Goal: Communication & Community: Answer question/provide support

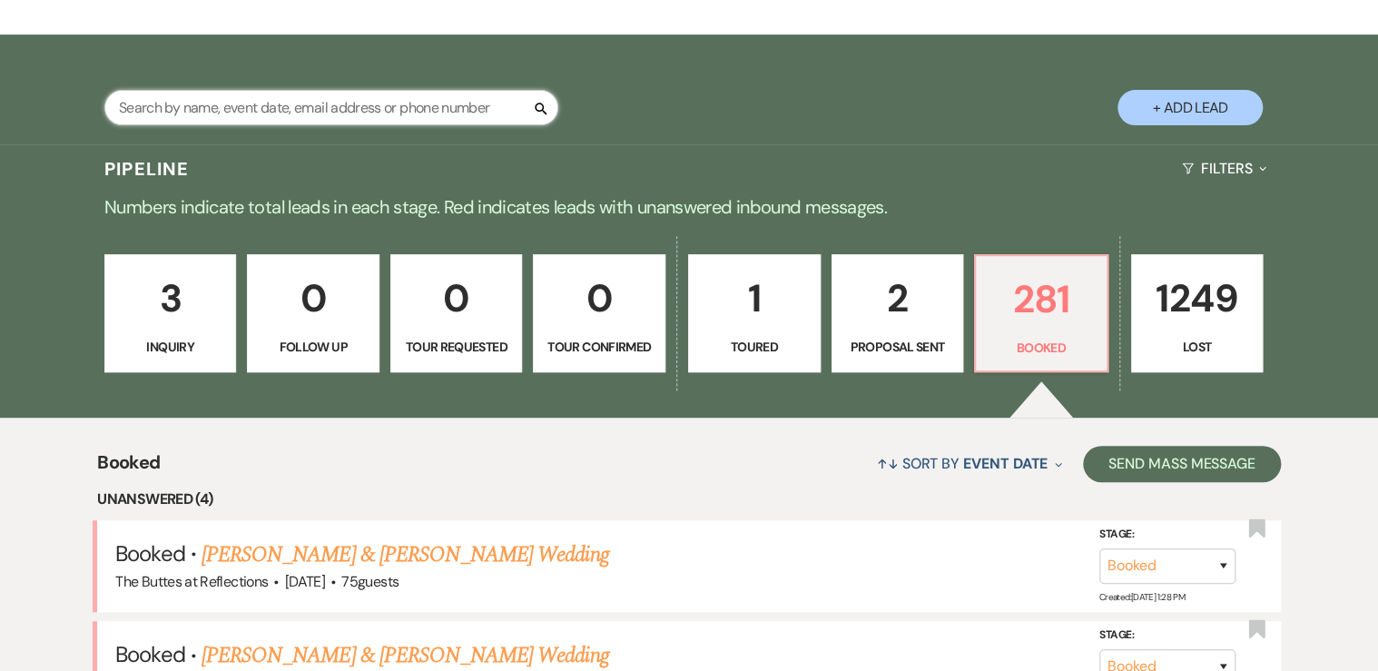
click at [252, 102] on input "text" at bounding box center [331, 107] width 454 height 35
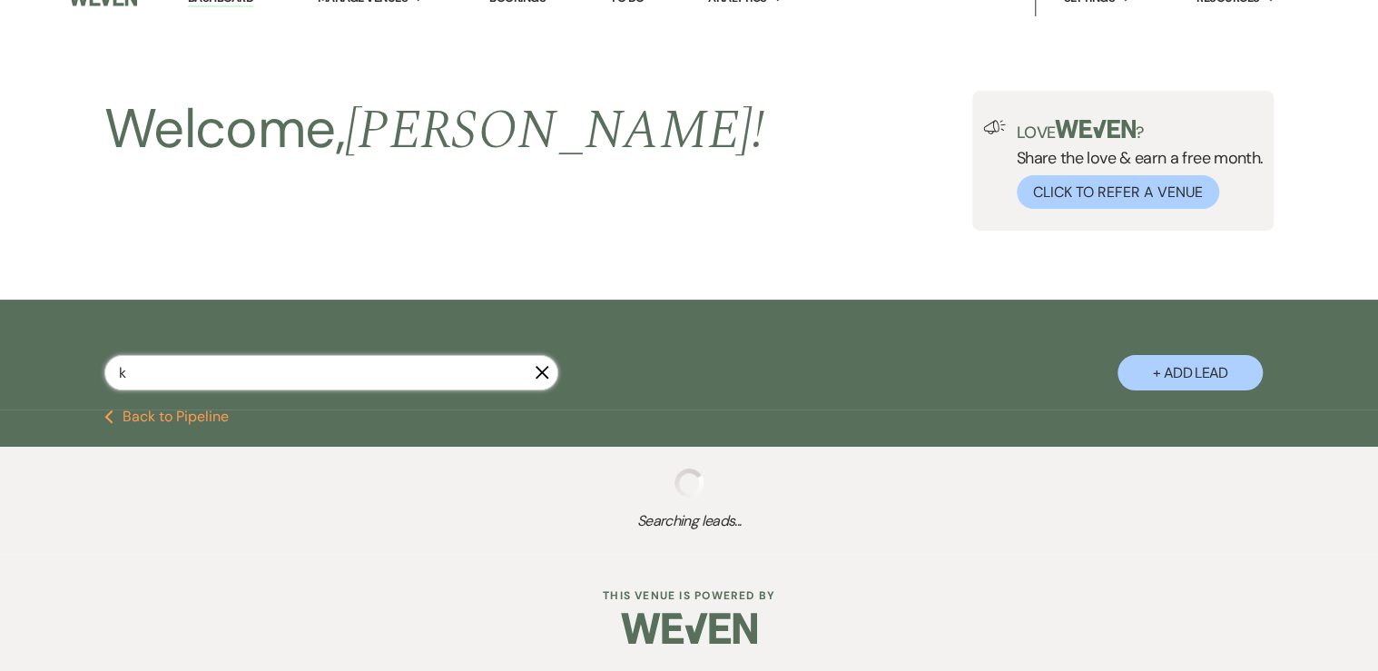
scroll to position [25, 0]
type input "kat"
select select "8"
select select "5"
select select "8"
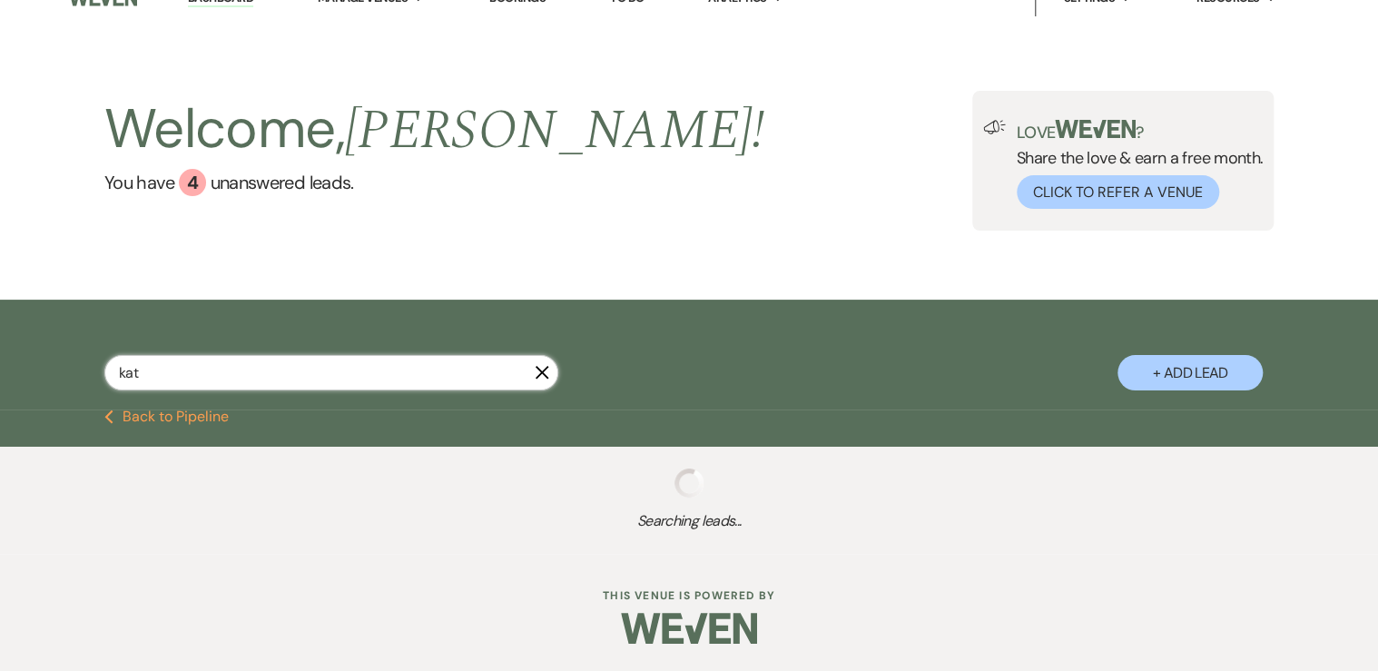
select select "5"
select select "8"
select select "5"
select select "8"
select select "5"
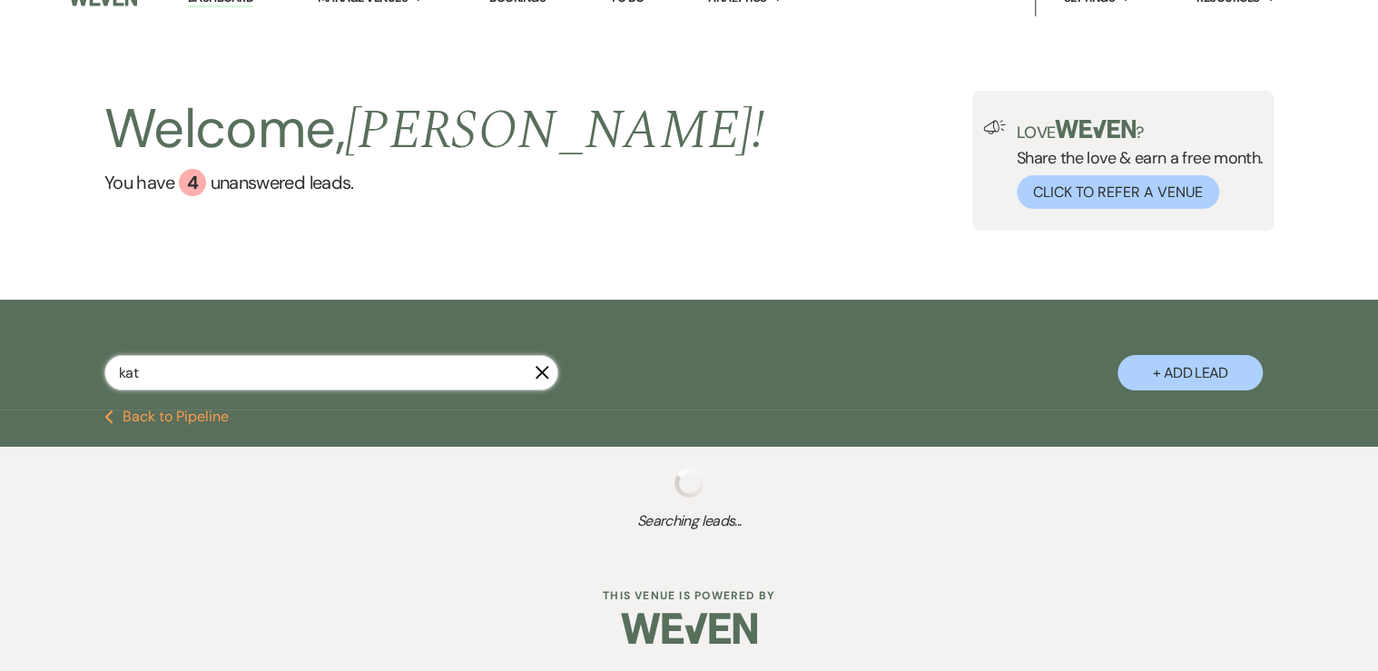
select select "8"
select select "5"
select select "8"
select select "6"
select select "8"
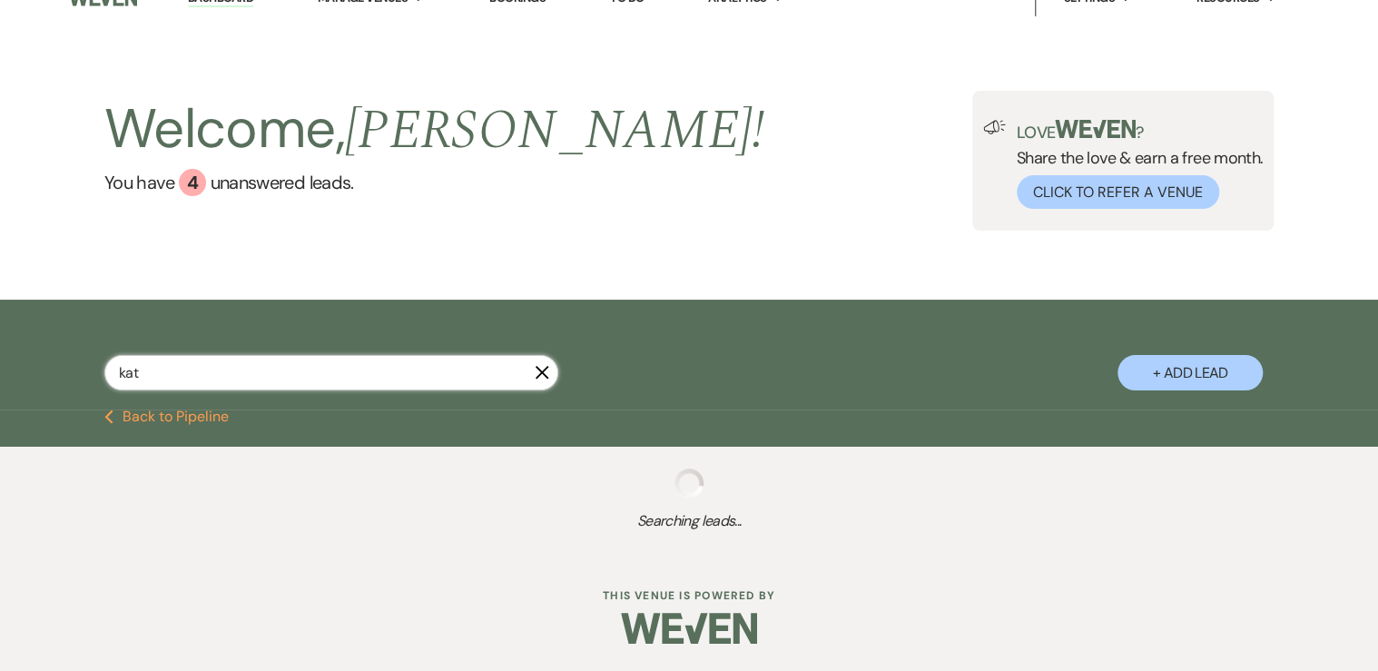
select select "7"
select select "8"
select select "4"
select select "8"
select select "5"
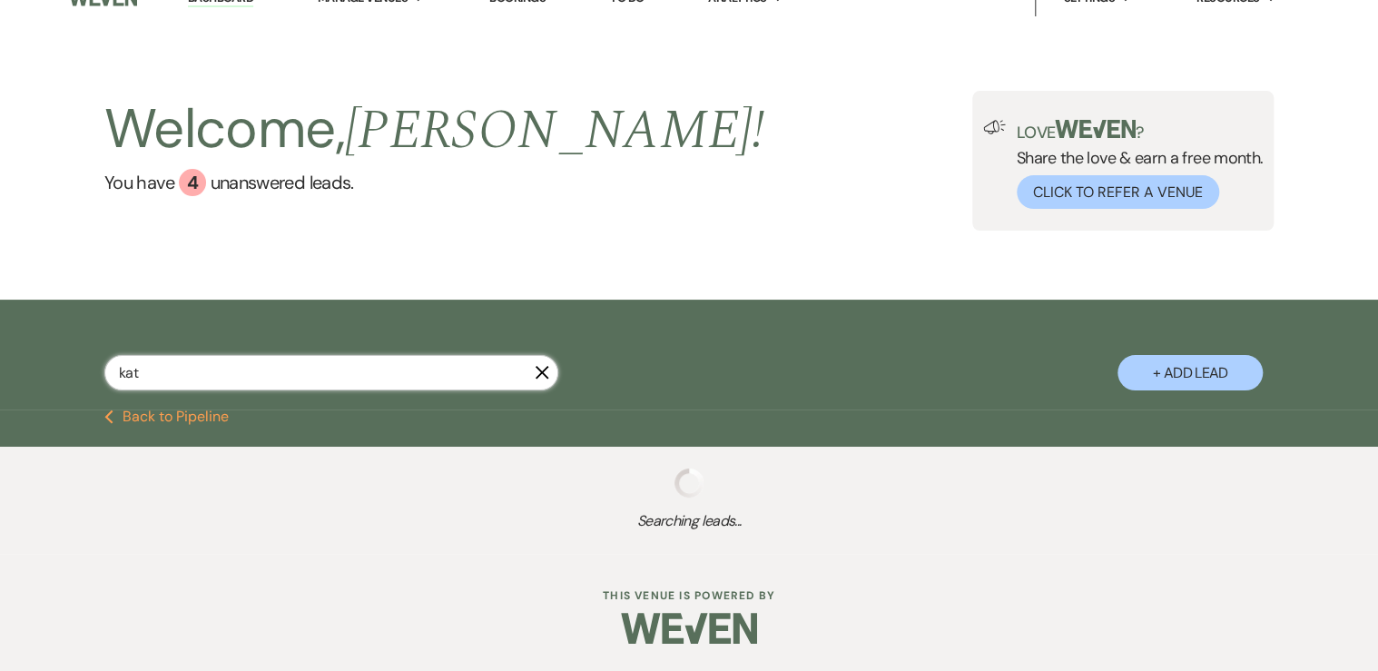
select select "8"
select select "5"
select select "8"
select select "5"
select select "8"
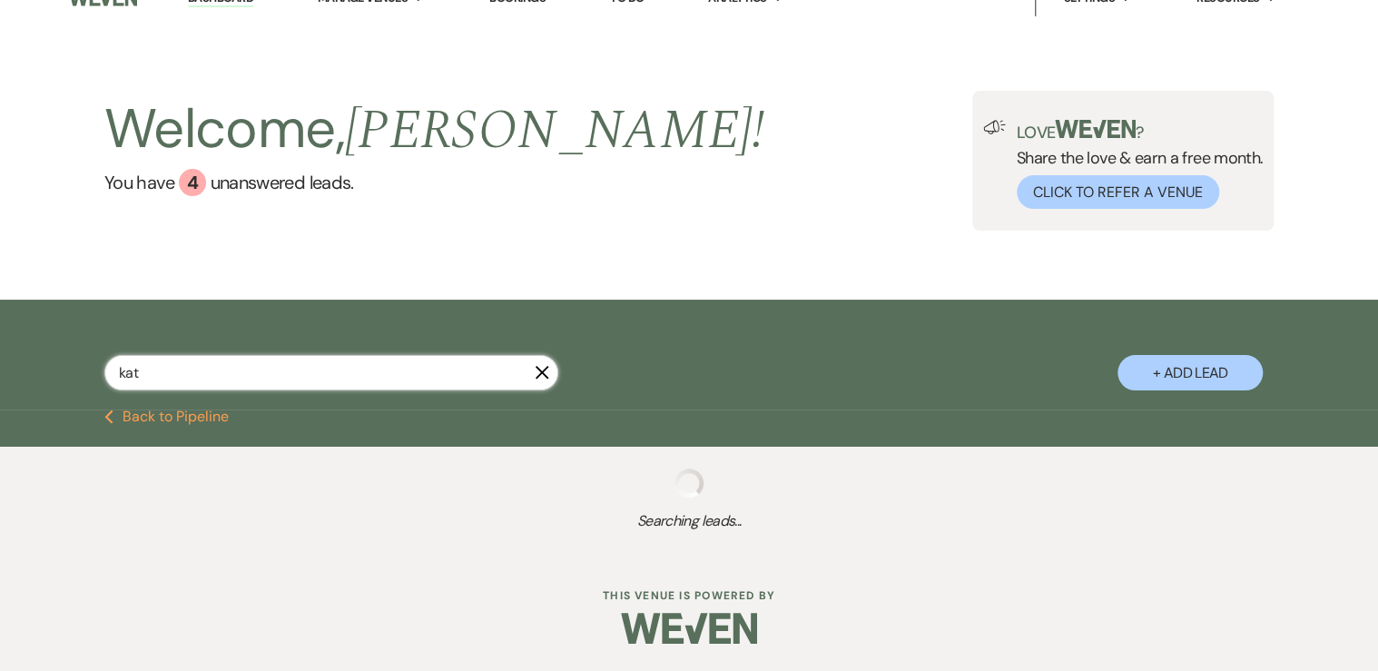
select select "5"
select select "8"
select select "5"
select select "8"
select select "5"
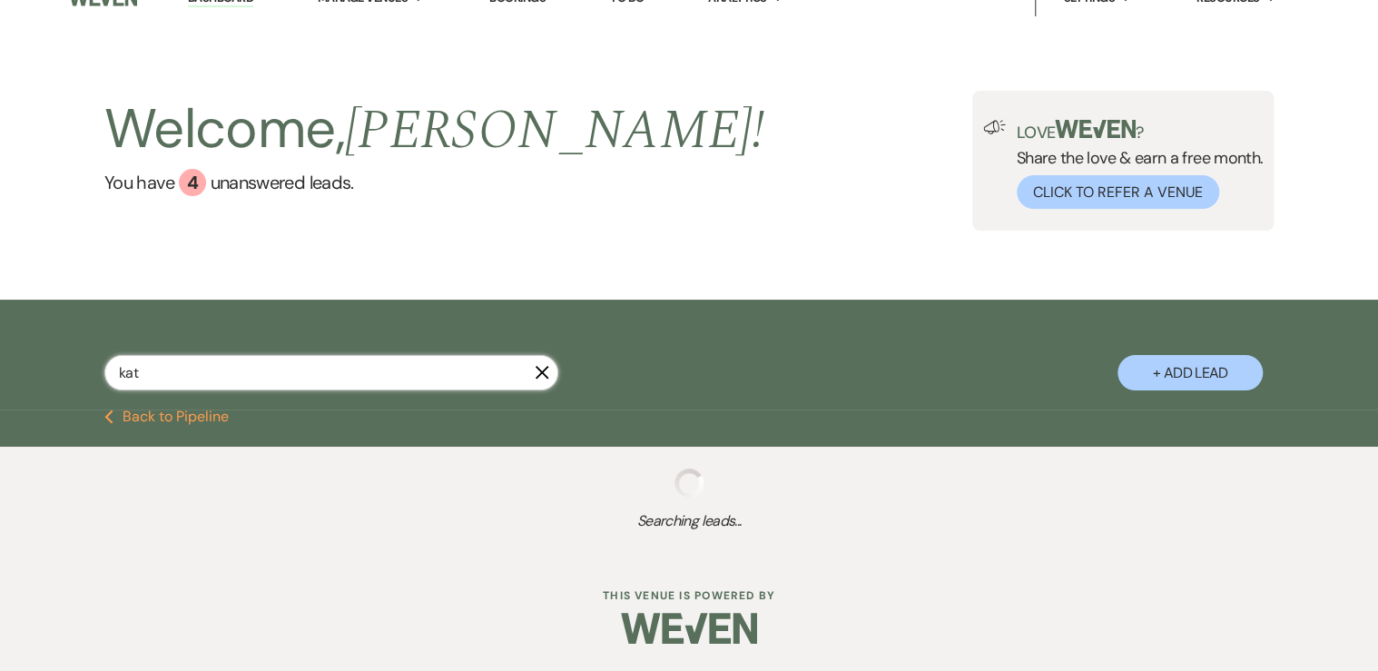
select select "8"
select select "6"
select select "8"
select select "5"
select select "8"
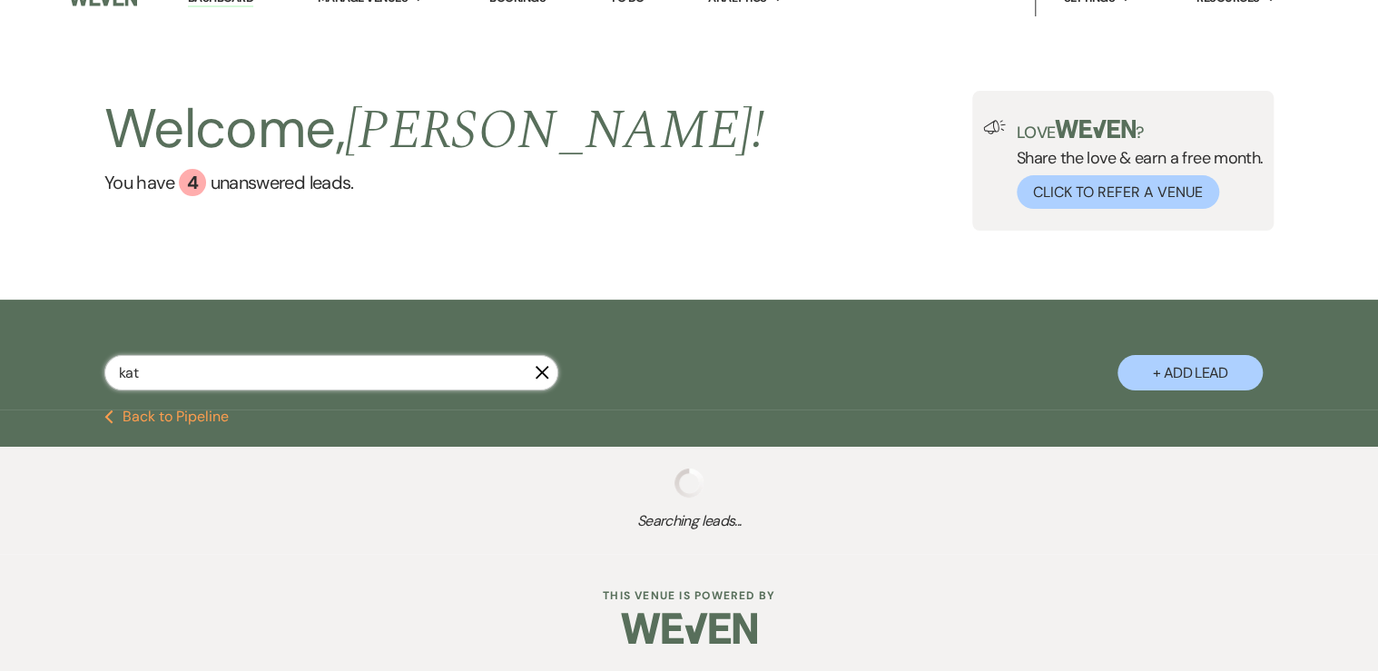
select select "5"
select select "8"
select select "5"
select select "8"
select select "6"
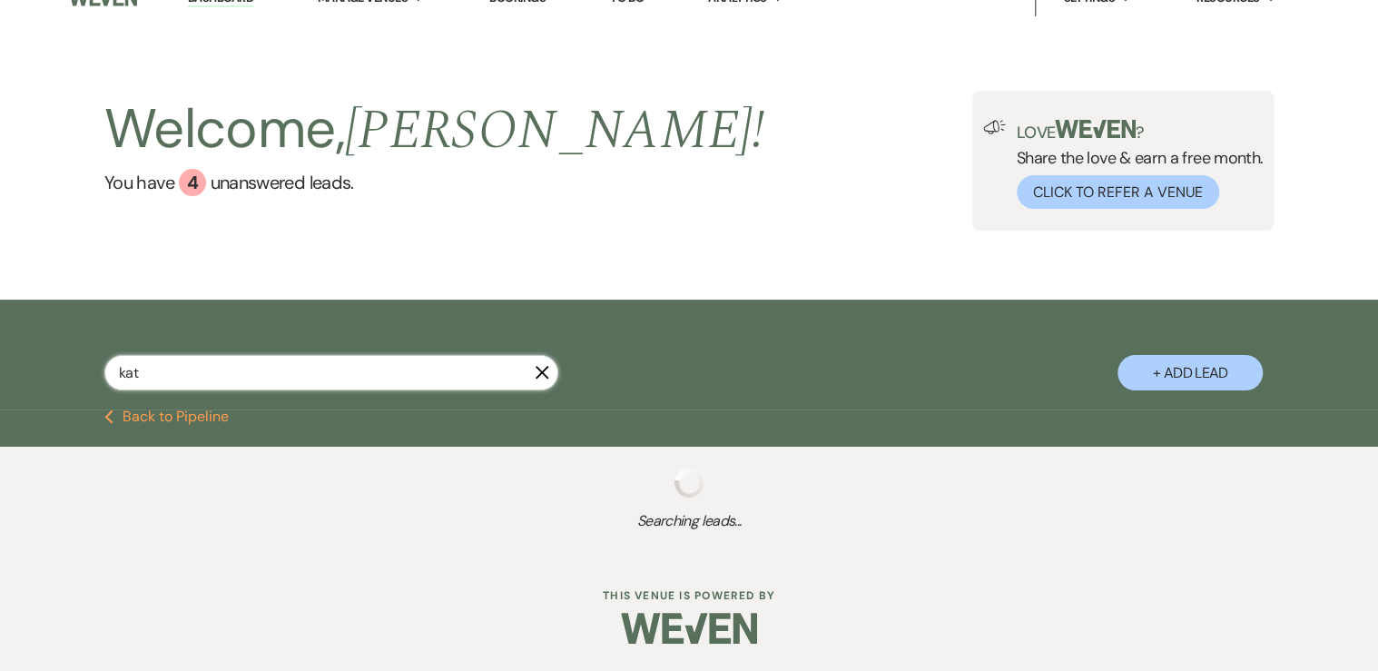
select select "8"
select select "6"
select select "8"
select select "5"
select select "8"
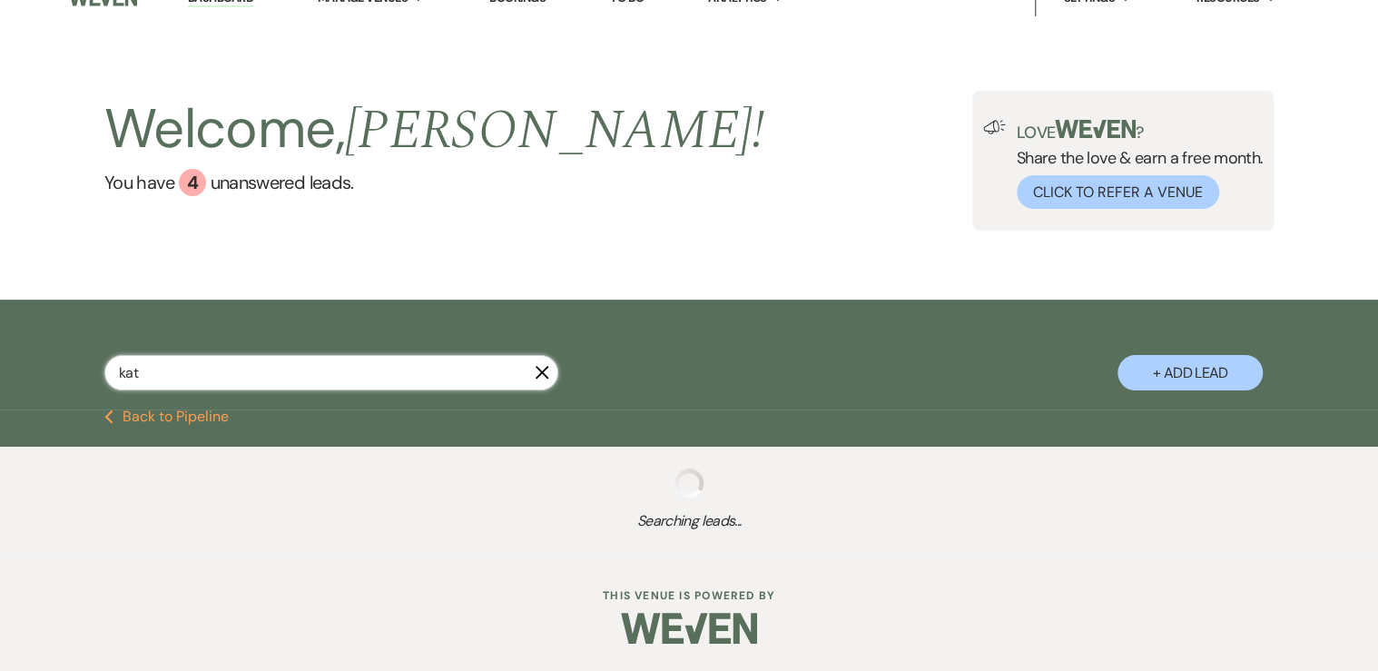
select select "5"
select select "8"
select select "5"
select select "8"
select select "5"
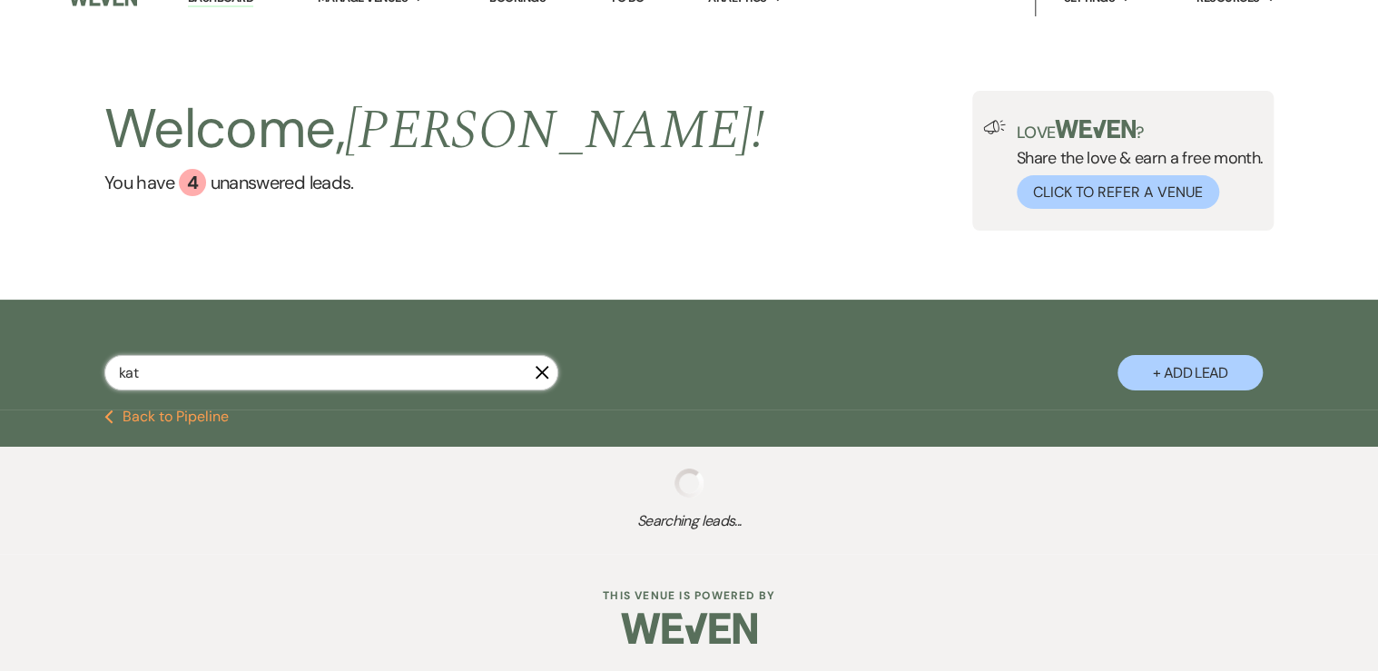
select select "8"
select select "5"
select select "8"
select select "5"
select select "8"
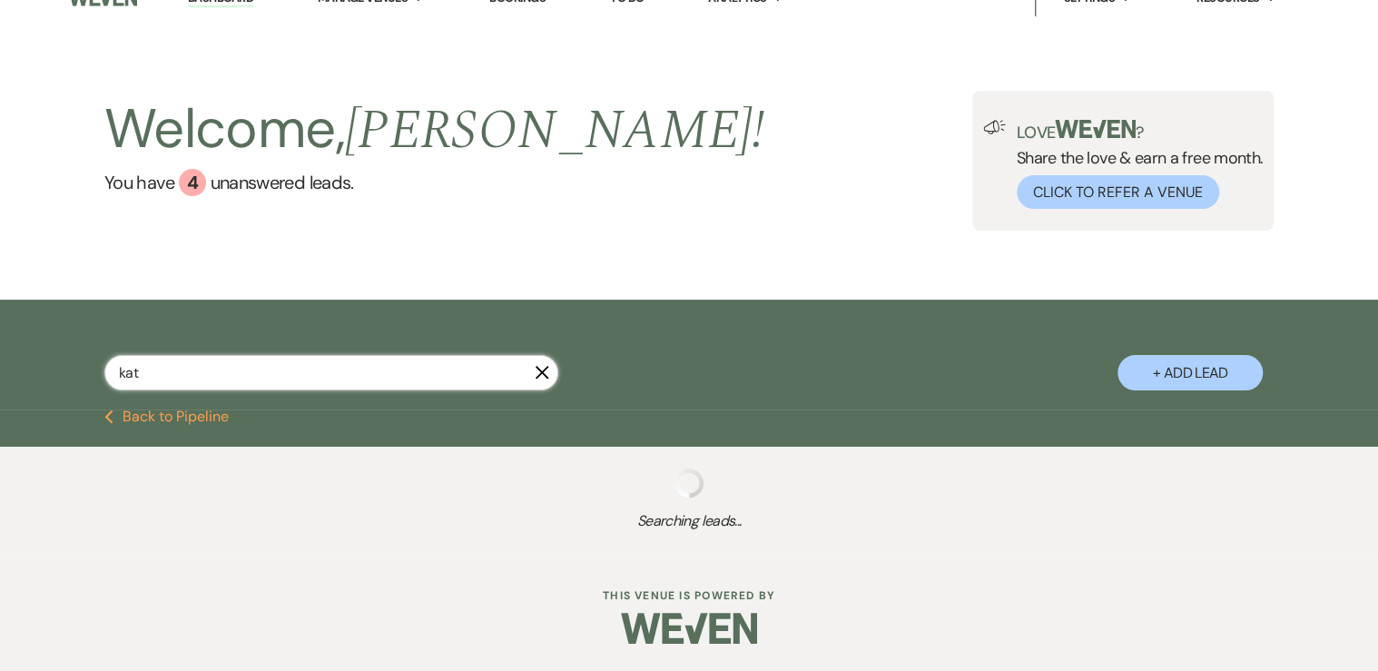
select select "5"
select select "8"
select select "5"
select select "8"
select select "4"
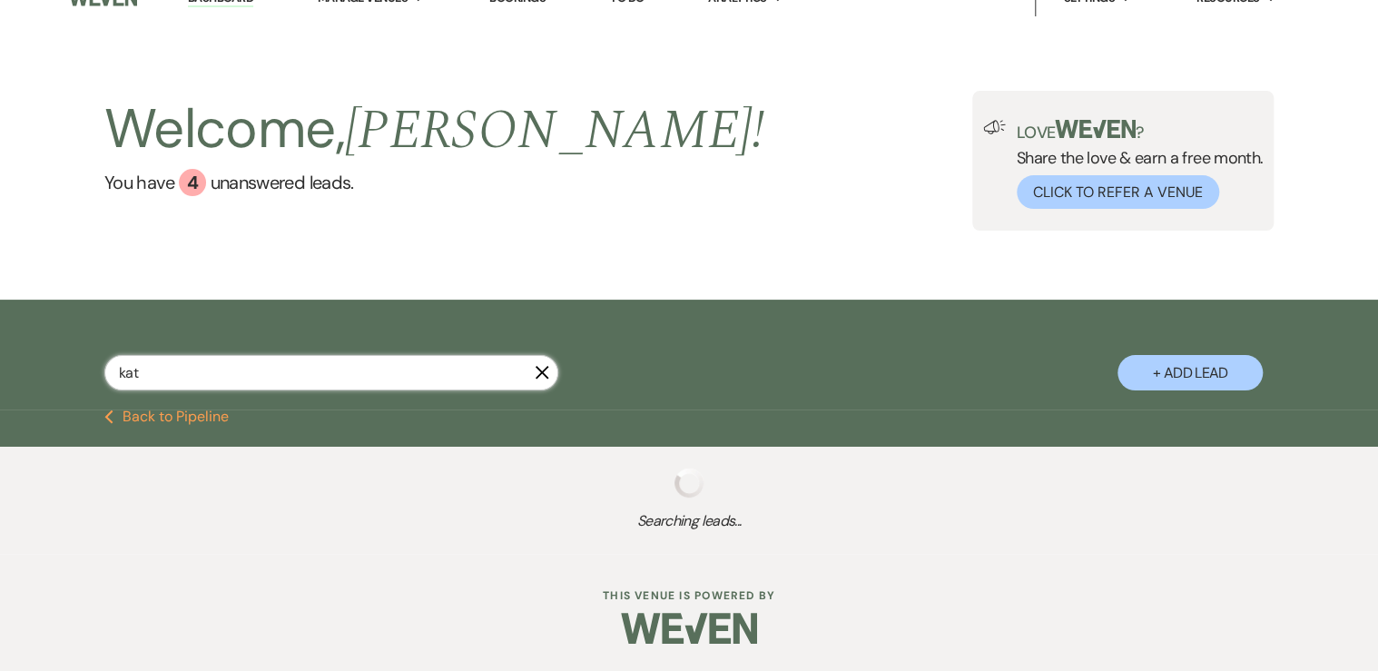
select select "8"
select select "5"
select select "8"
select select "5"
select select "8"
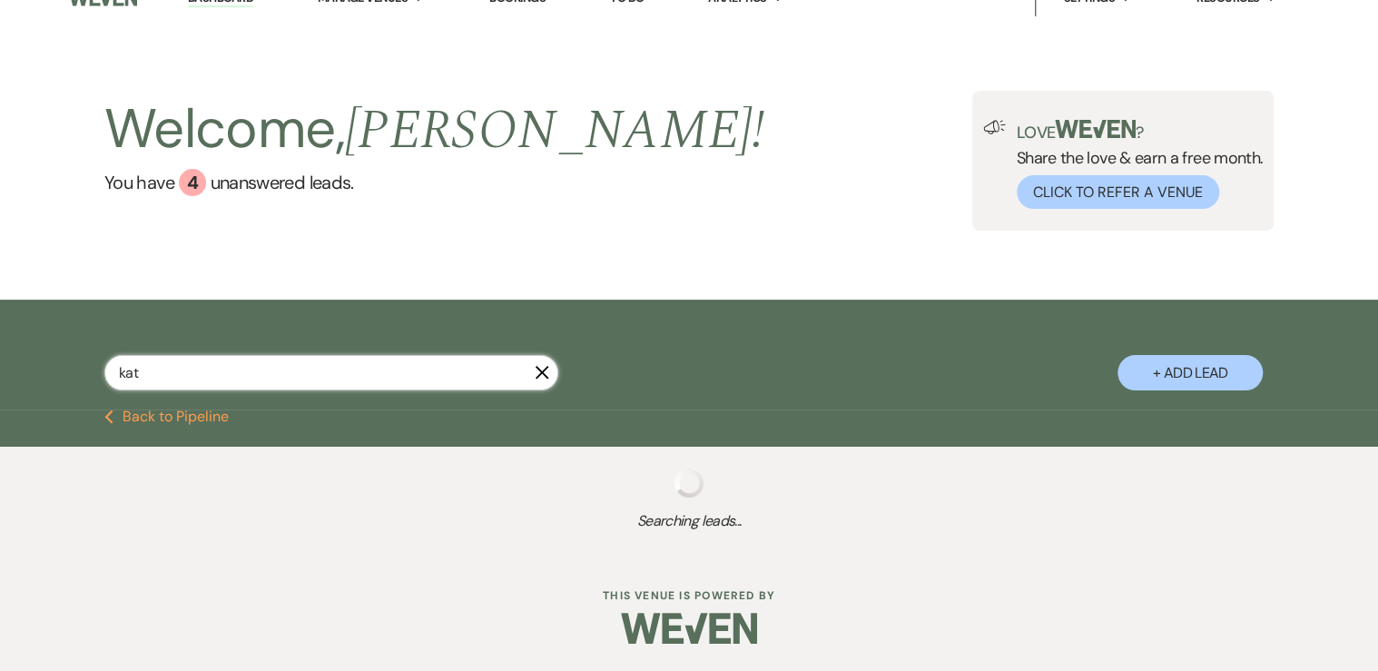
select select "5"
select select "8"
select select "5"
select select "8"
select select "5"
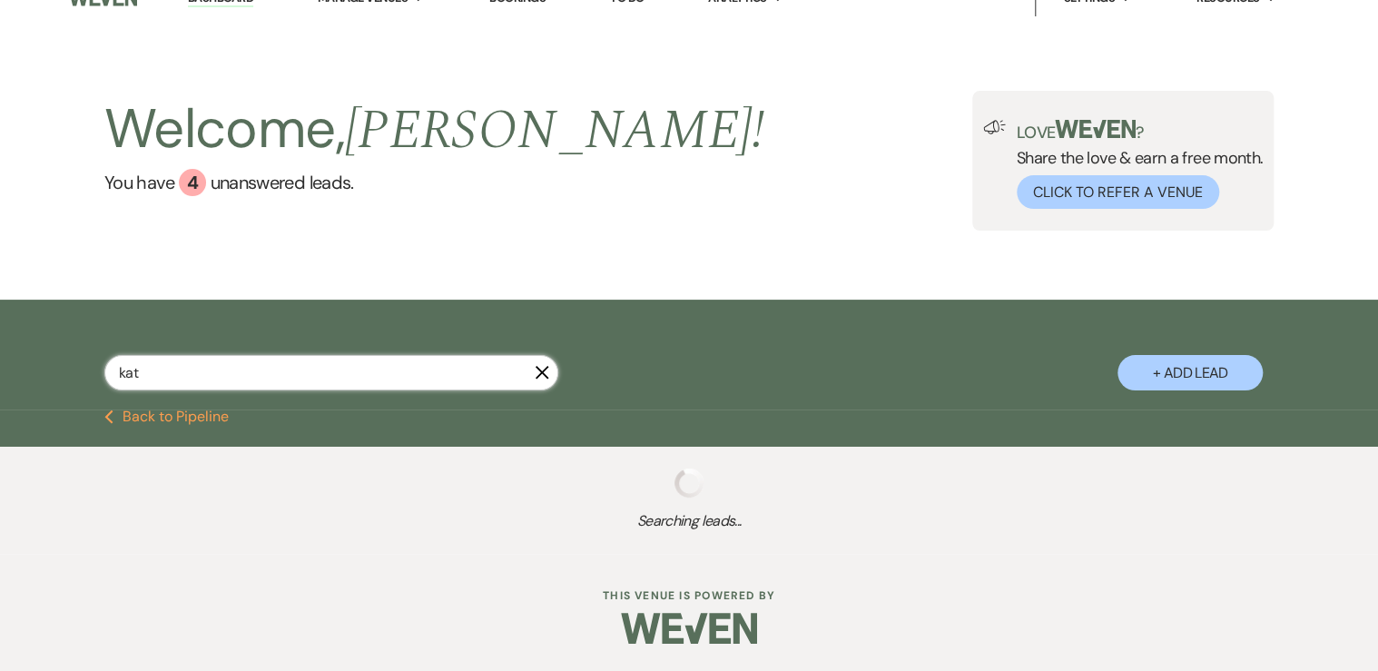
select select "8"
select select "5"
select select "8"
select select "5"
select select "8"
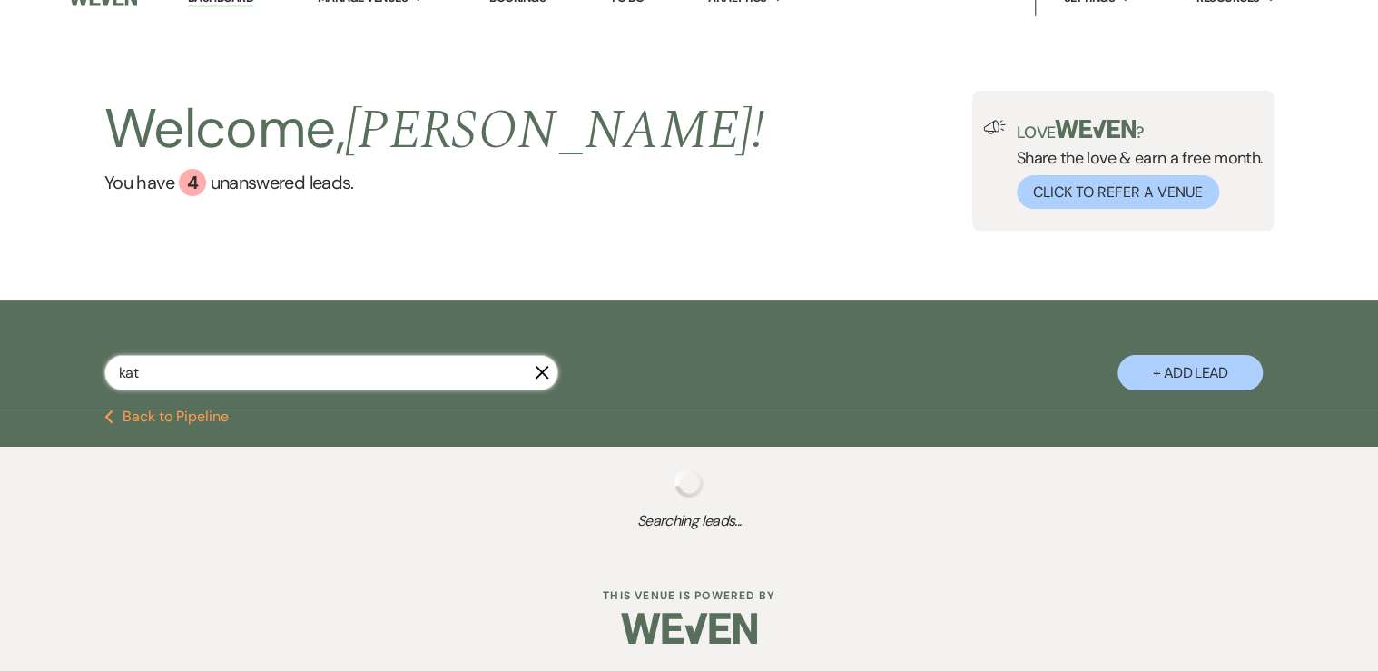
select select "5"
select select "8"
select select "6"
select select "8"
select select "5"
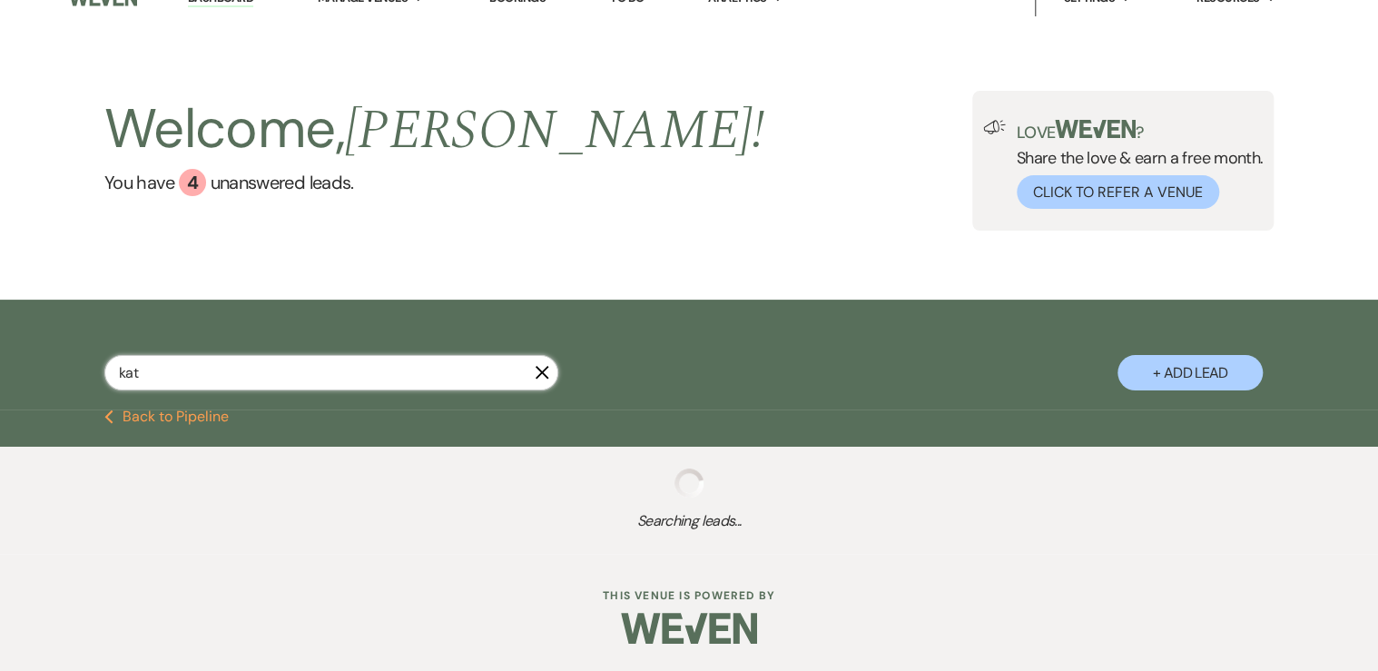
select select "8"
select select "6"
select select "8"
select select "6"
select select "8"
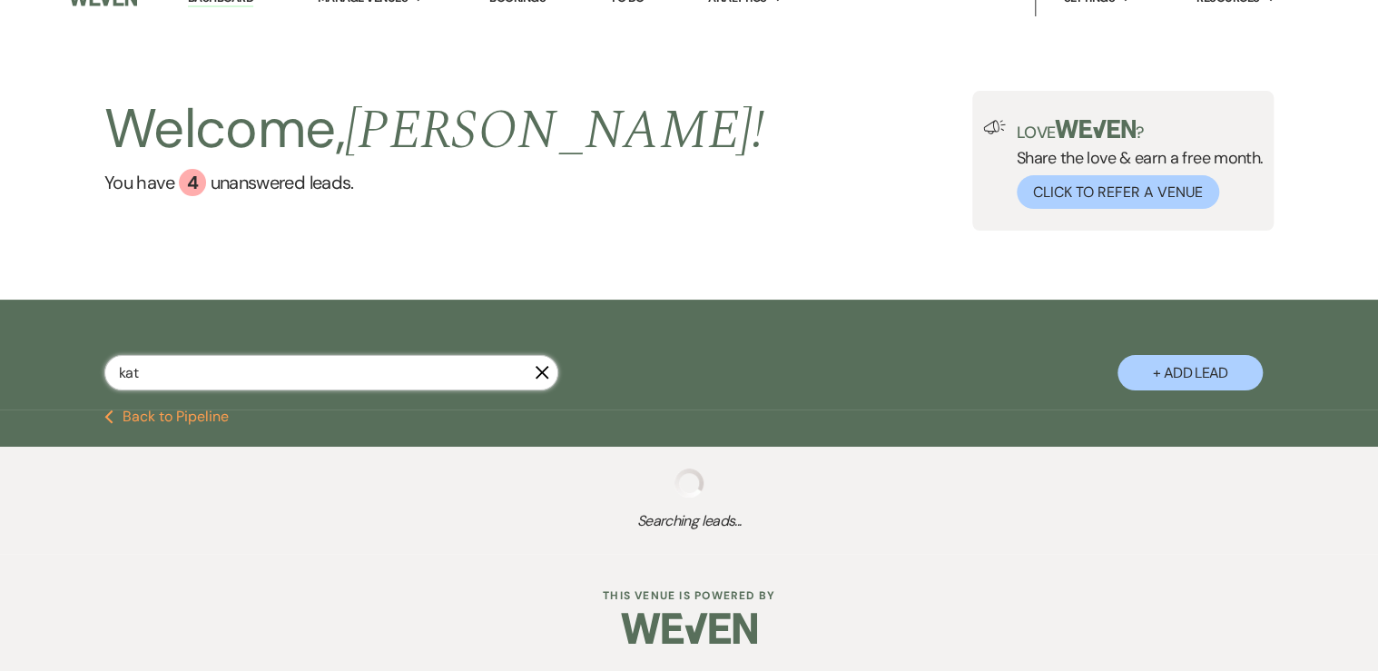
select select "5"
select select "8"
select select "5"
select select "8"
select select "5"
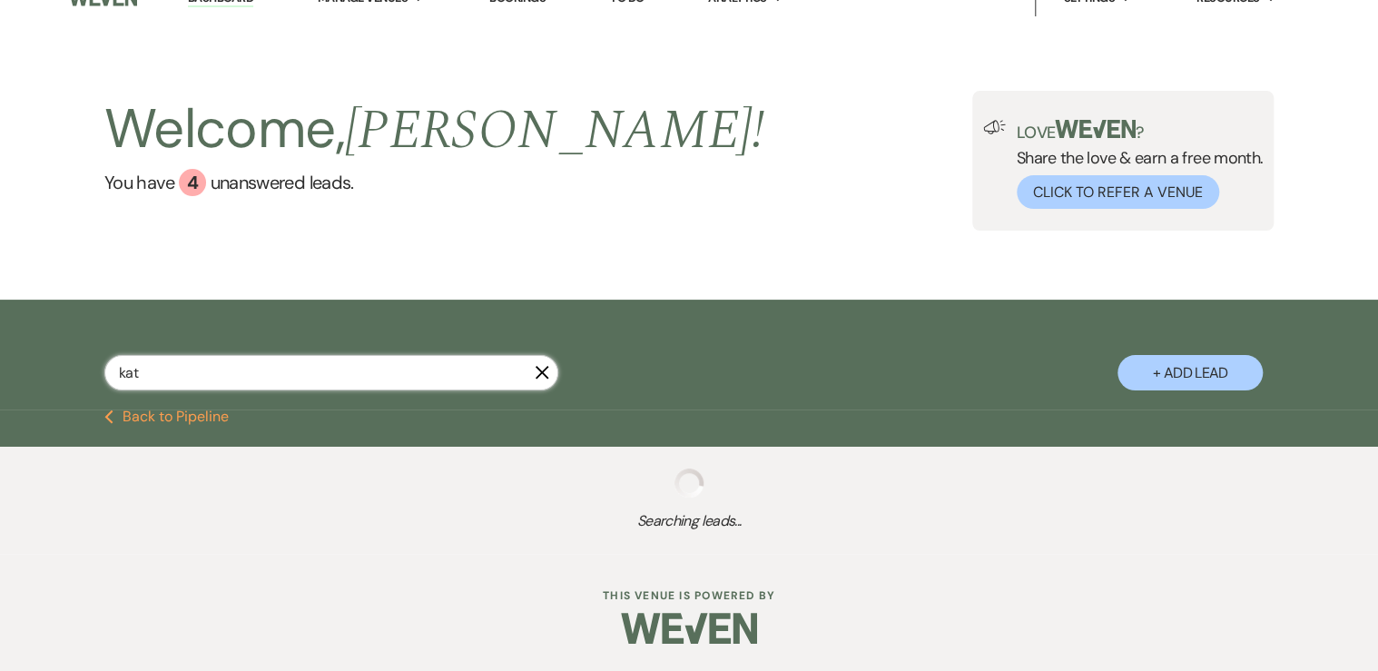
select select "8"
select select "5"
select select "8"
select select "5"
select select "8"
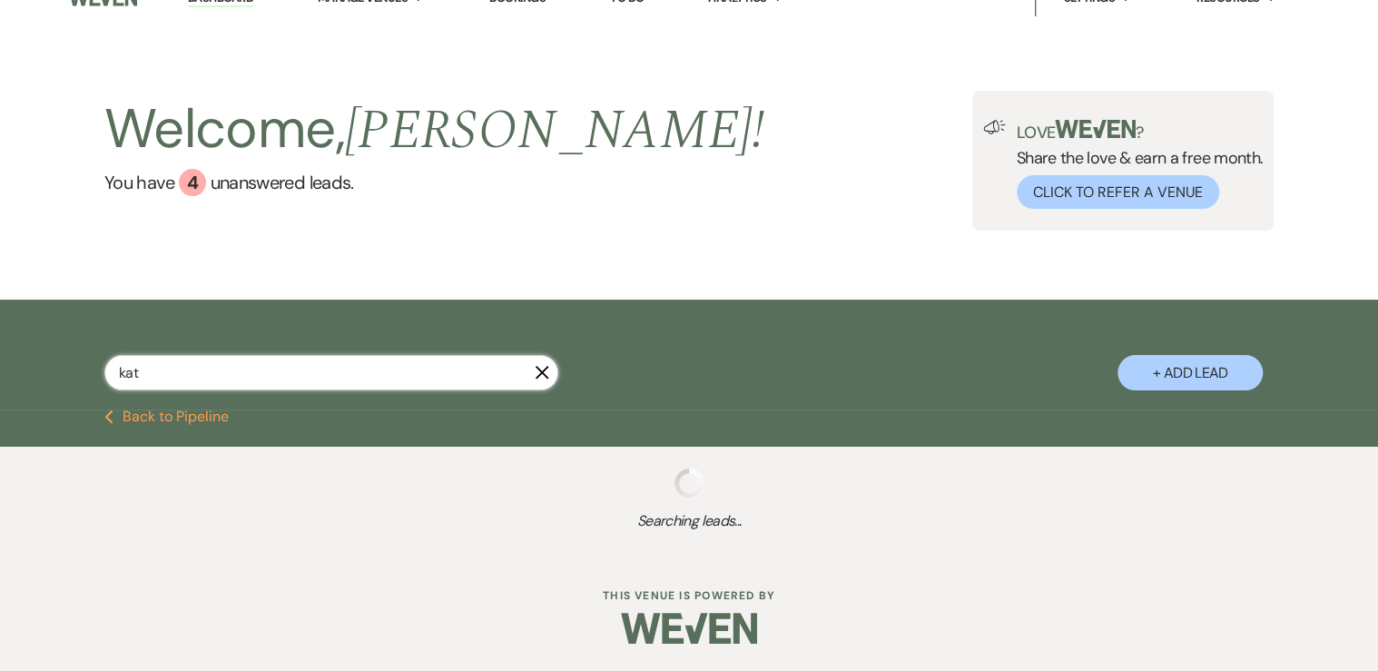
select select "10"
select select "8"
select select "5"
select select "6"
select select "8"
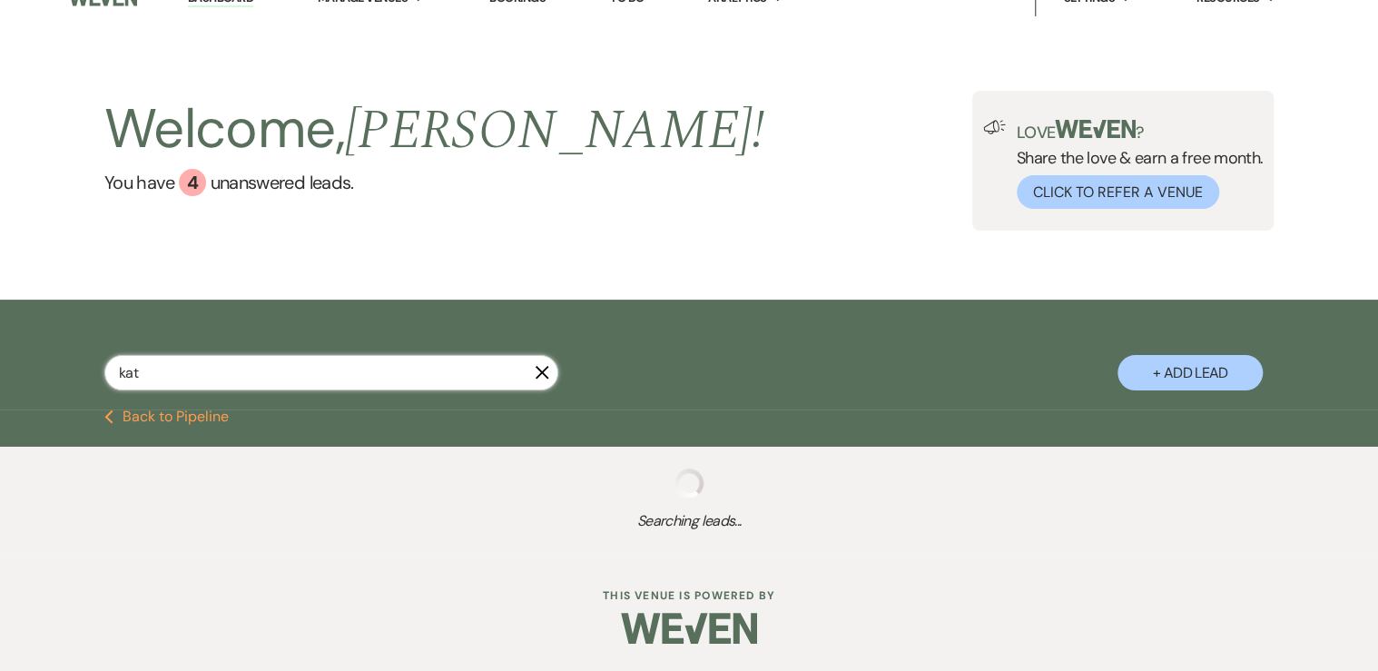
select select "5"
select select "8"
select select "5"
select select "8"
select select "6"
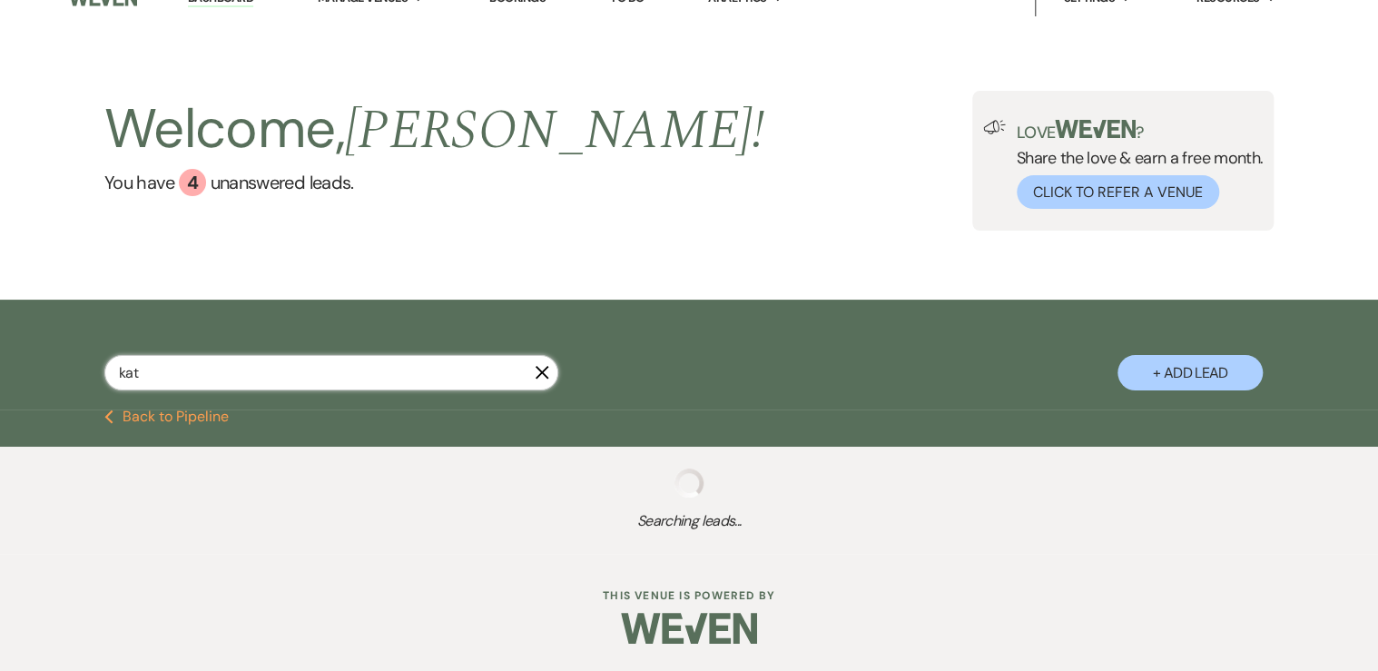
select select "8"
select select "6"
select select "8"
select select "6"
select select "8"
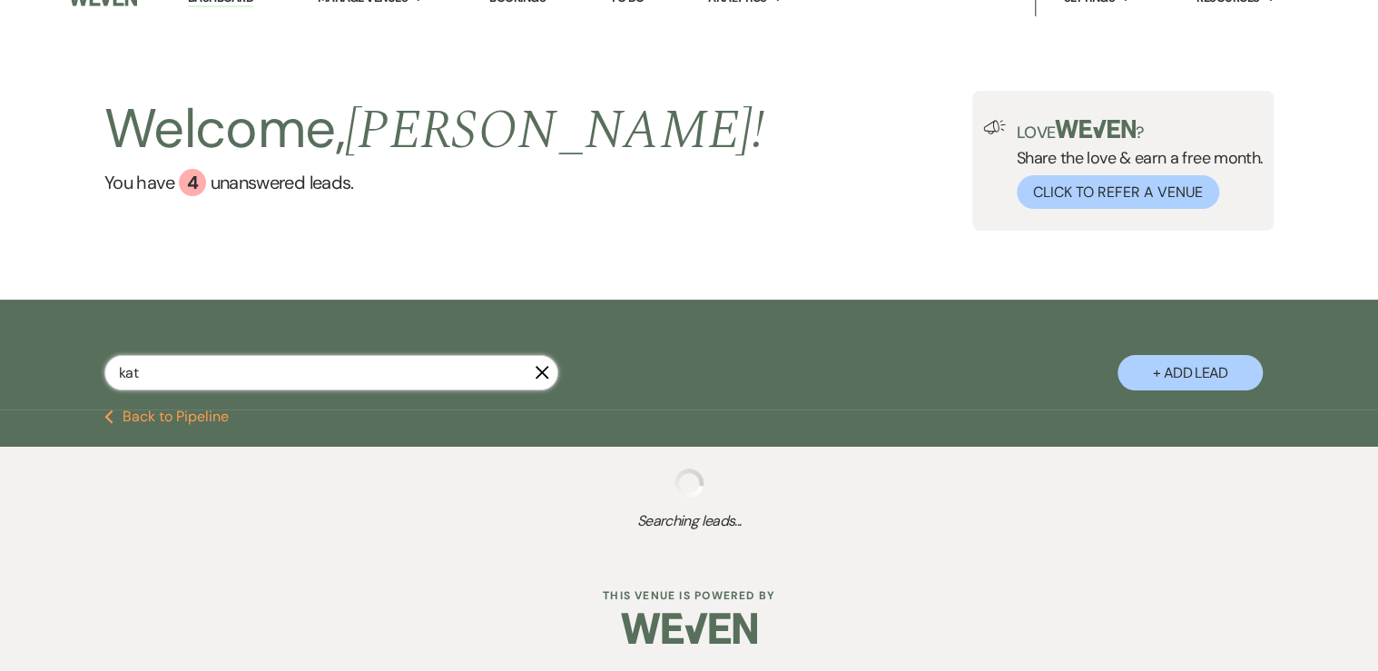
select select "6"
select select "8"
select select "5"
select select "8"
select select "5"
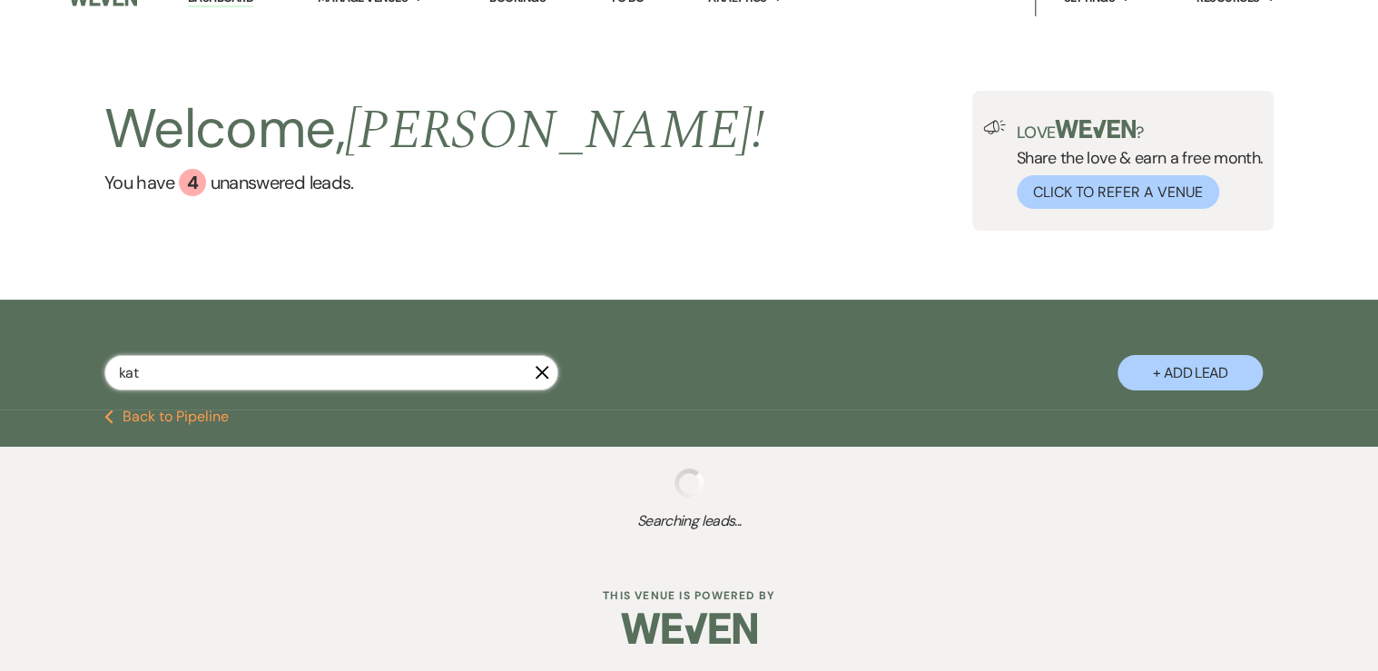
select select "8"
select select "5"
select select "8"
select select "5"
select select "8"
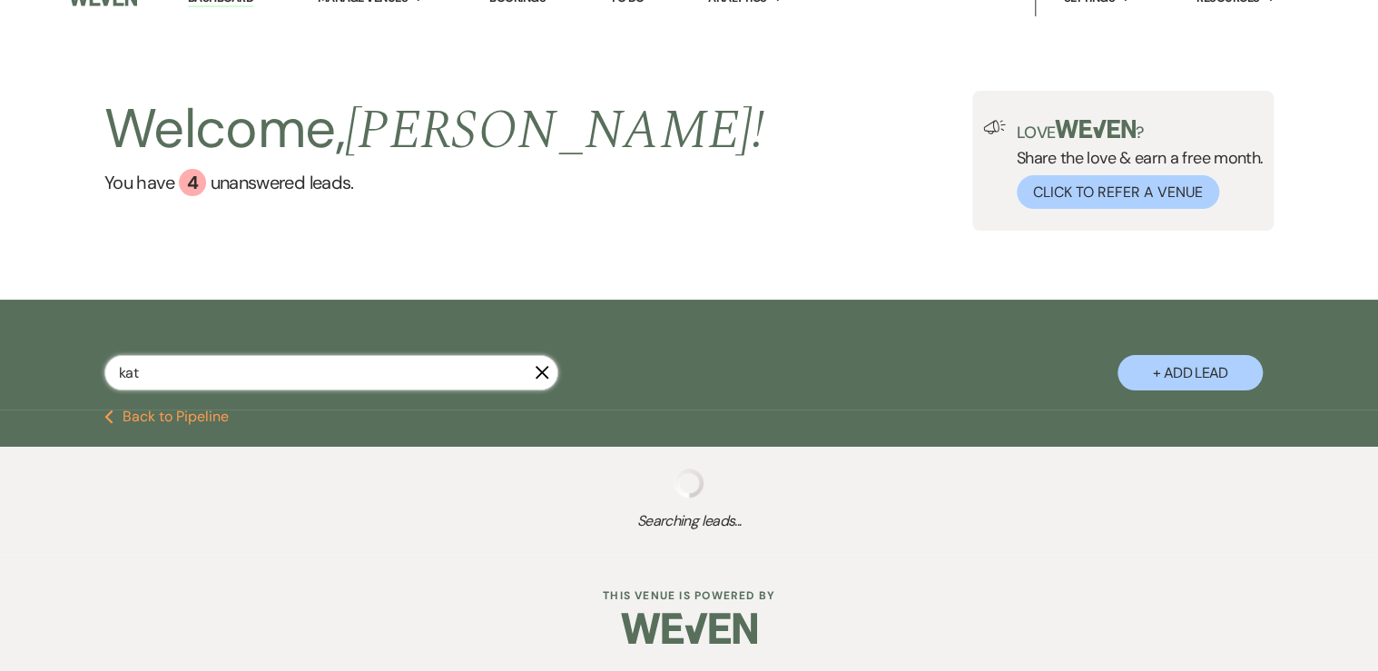
select select "3"
select select "8"
select select "6"
select select "8"
select select "5"
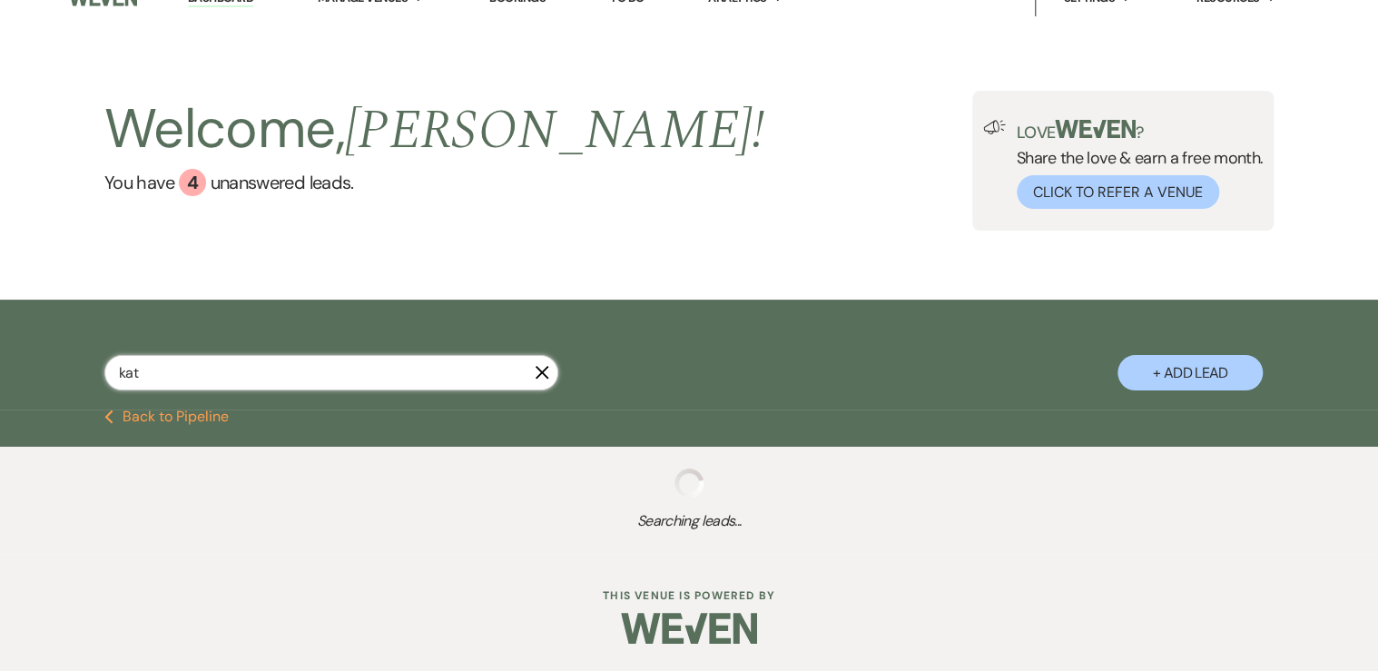
select select "8"
select select "5"
select select "8"
select select "5"
select select "8"
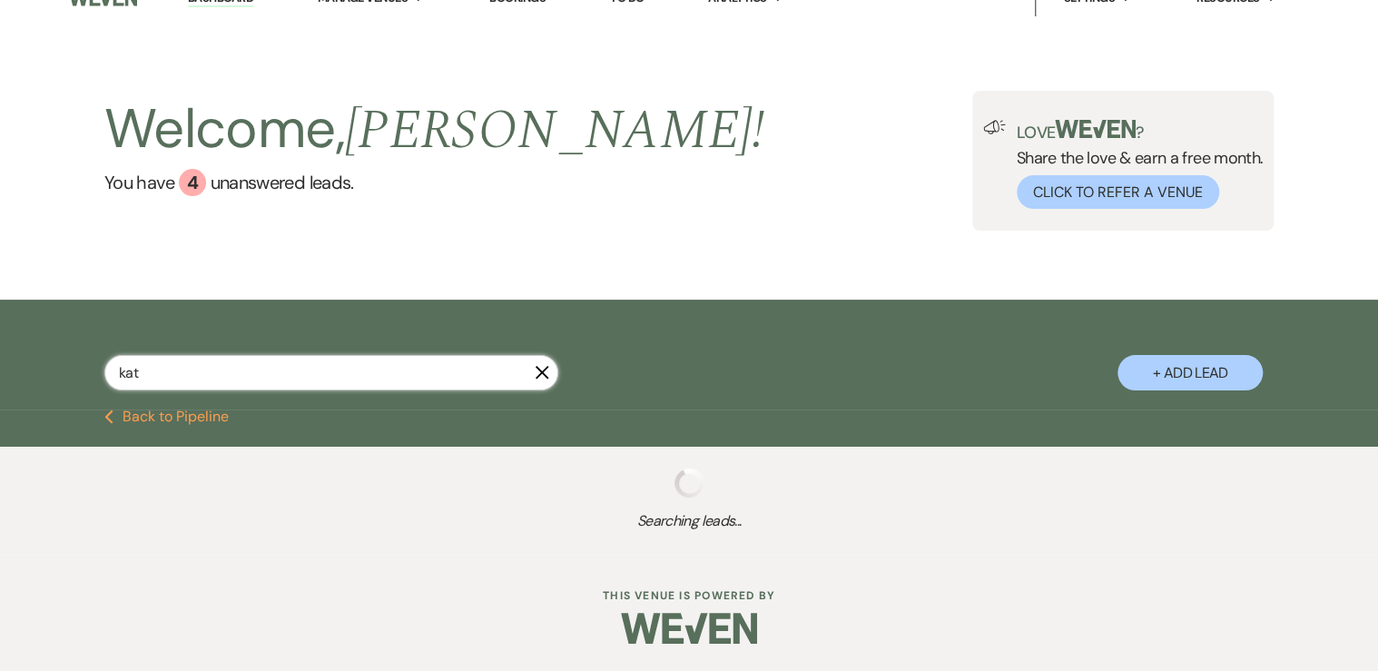
select select "5"
select select "8"
select select "5"
select select "8"
select select "5"
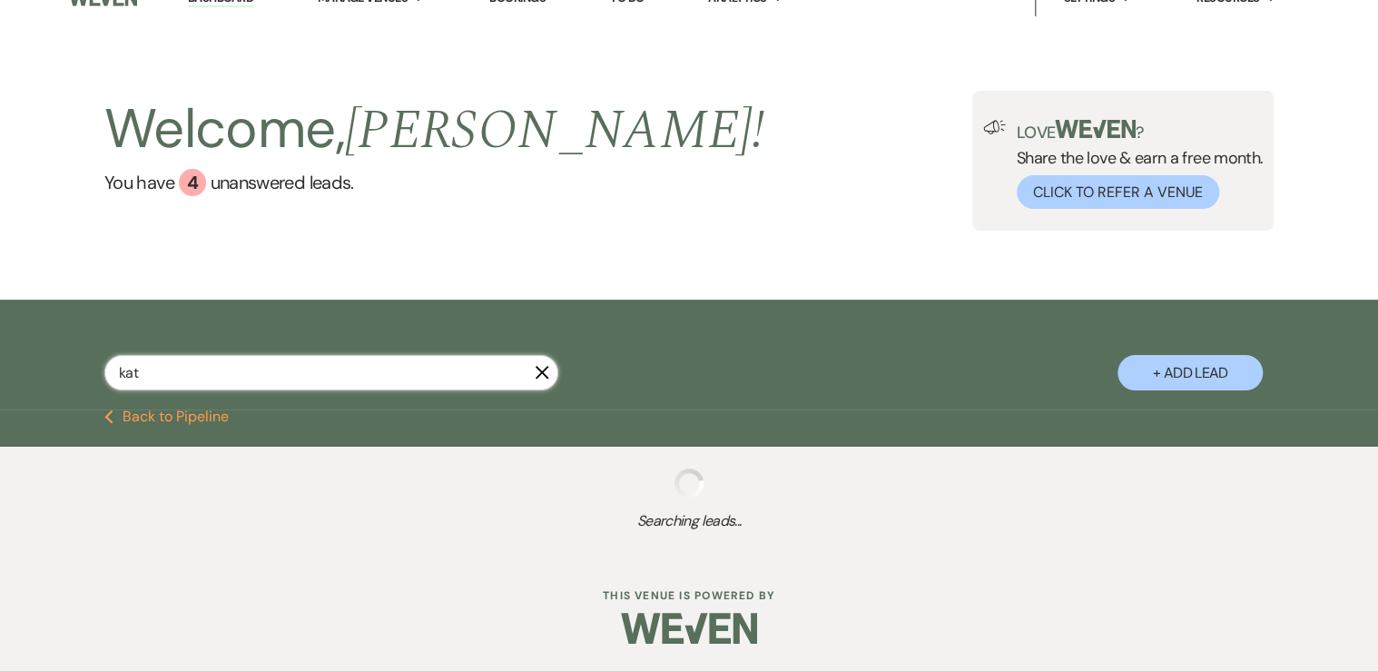
select select "8"
select select "5"
select select "8"
select select "5"
select select "8"
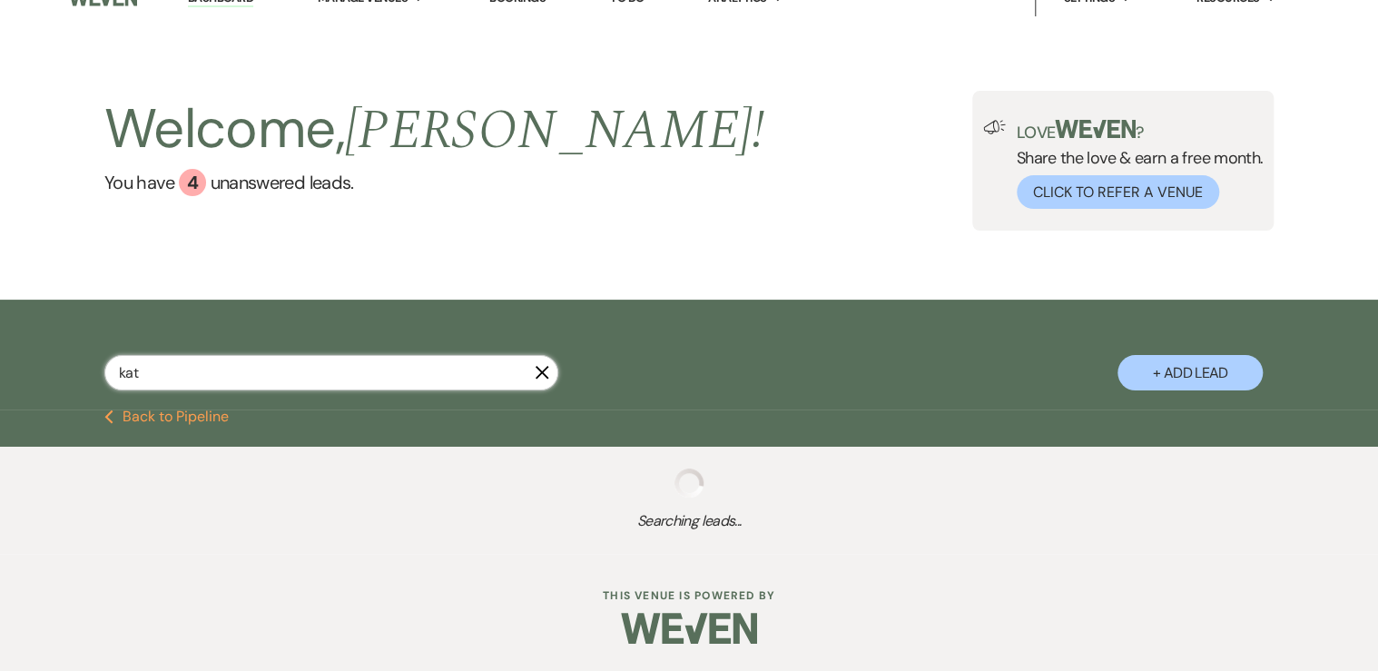
select select "5"
select select "8"
select select "2"
select select "8"
select select "5"
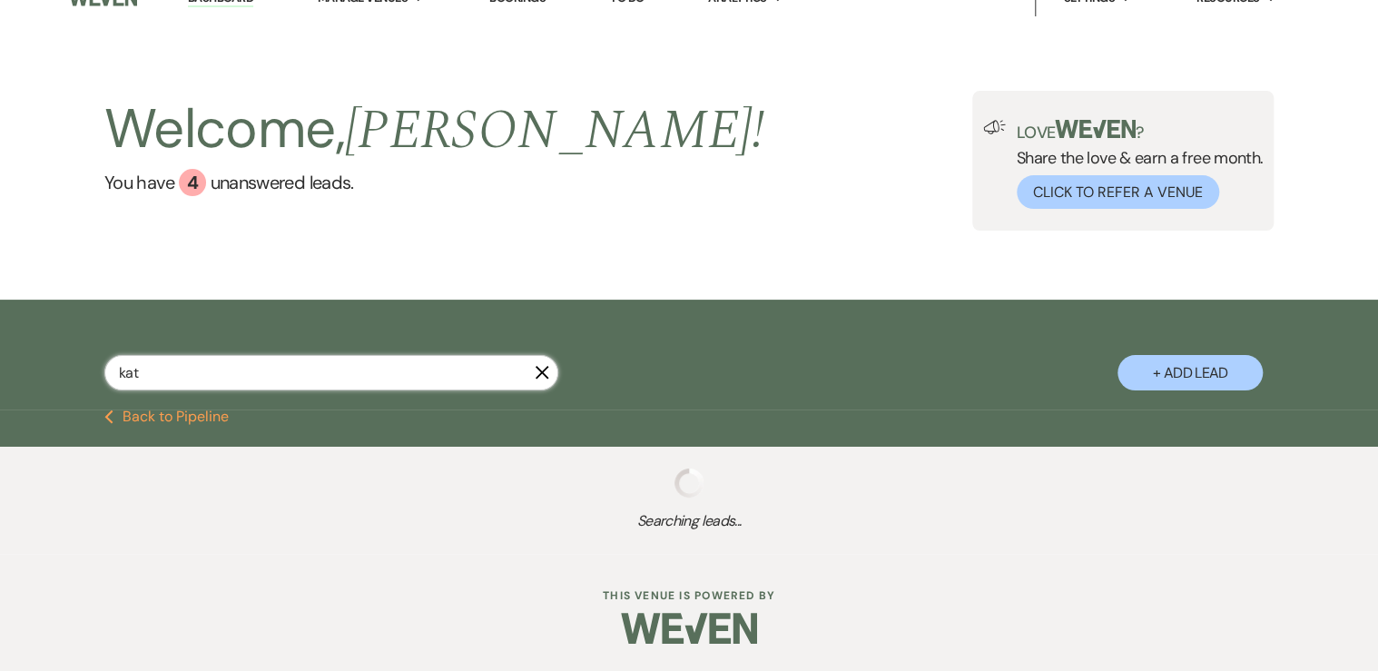
select select "8"
select select "5"
select select "8"
select select "5"
select select "8"
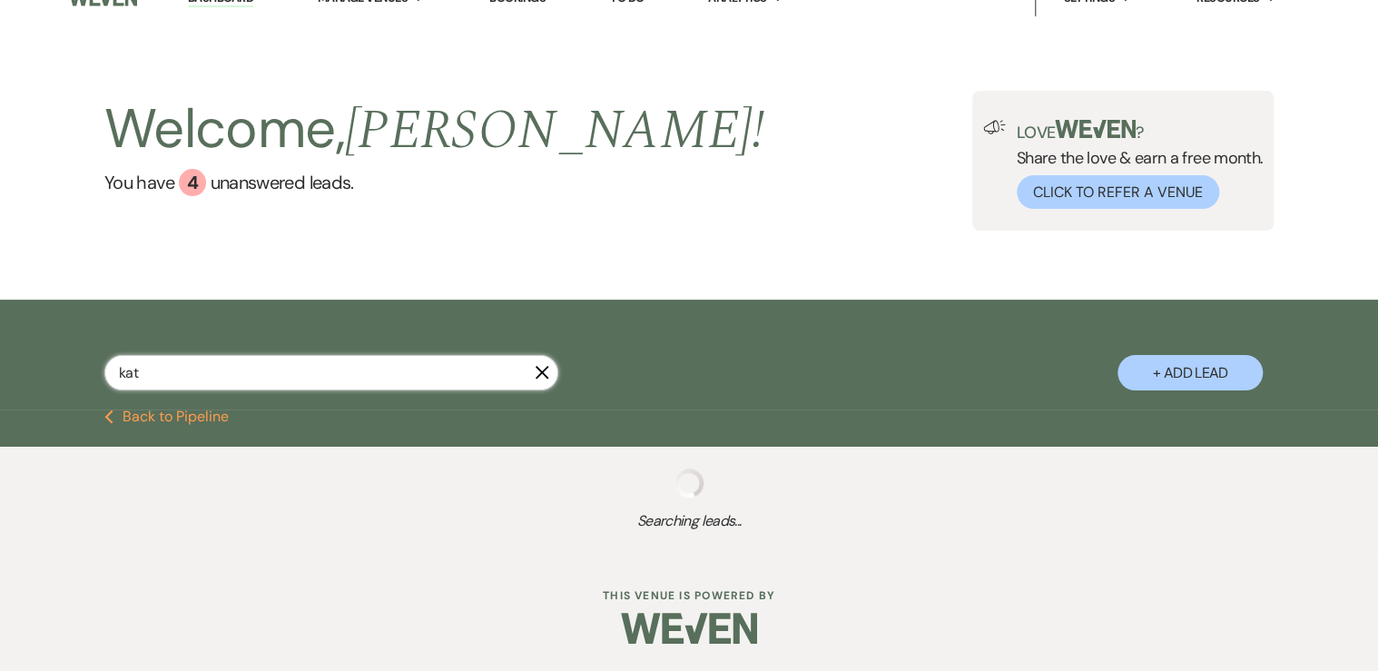
select select "5"
select select "8"
select select "5"
select select "8"
select select "5"
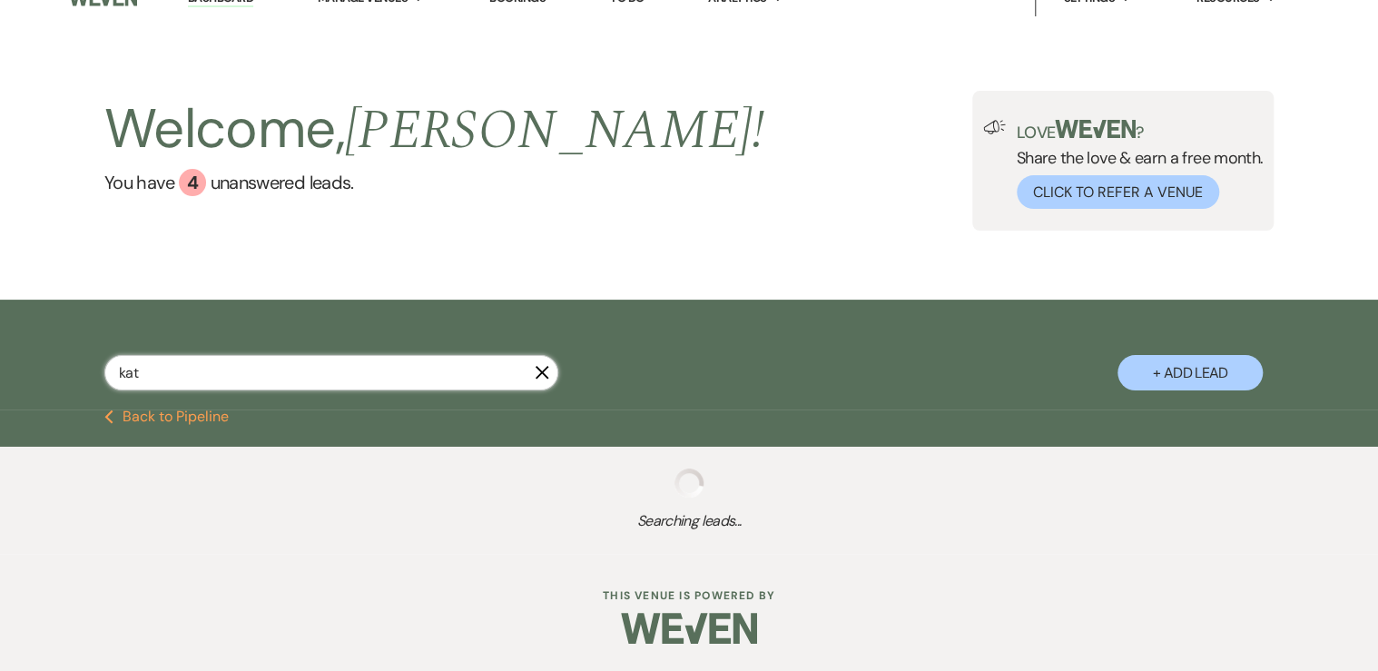
select select "8"
select select "5"
select select "8"
select select "5"
select select "8"
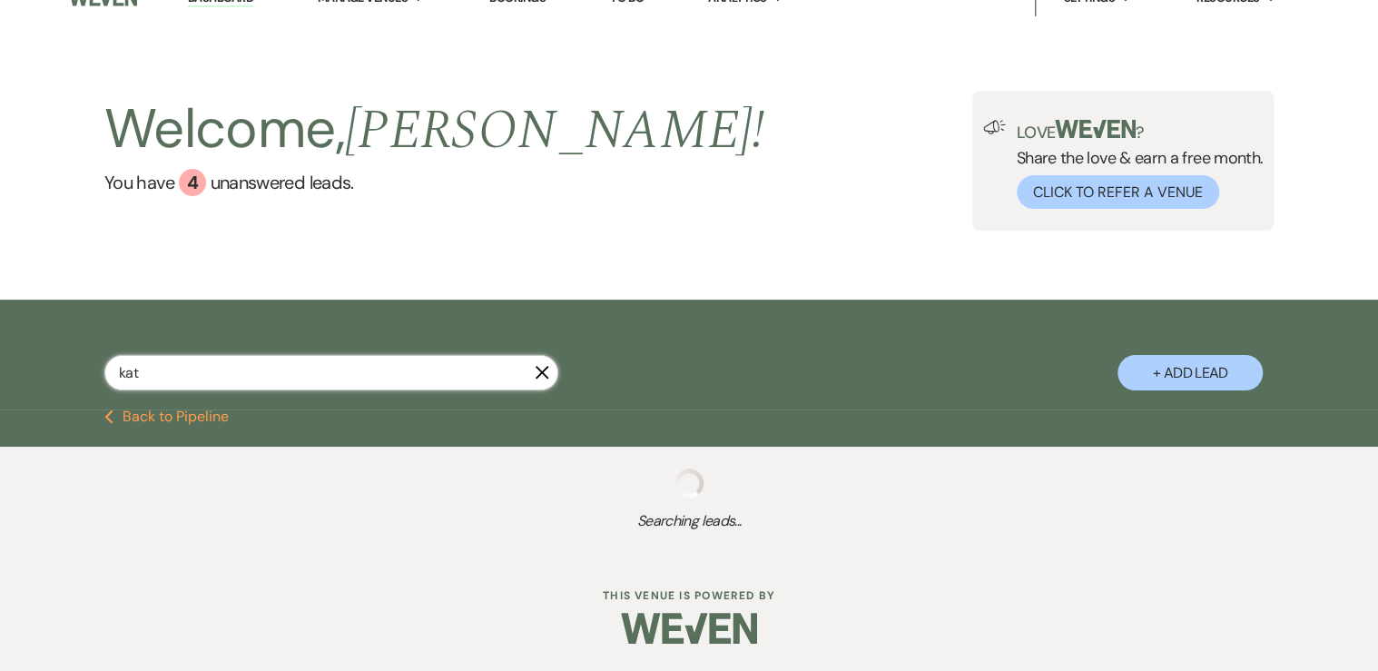
select select "5"
select select "8"
select select "5"
select select "8"
select select "5"
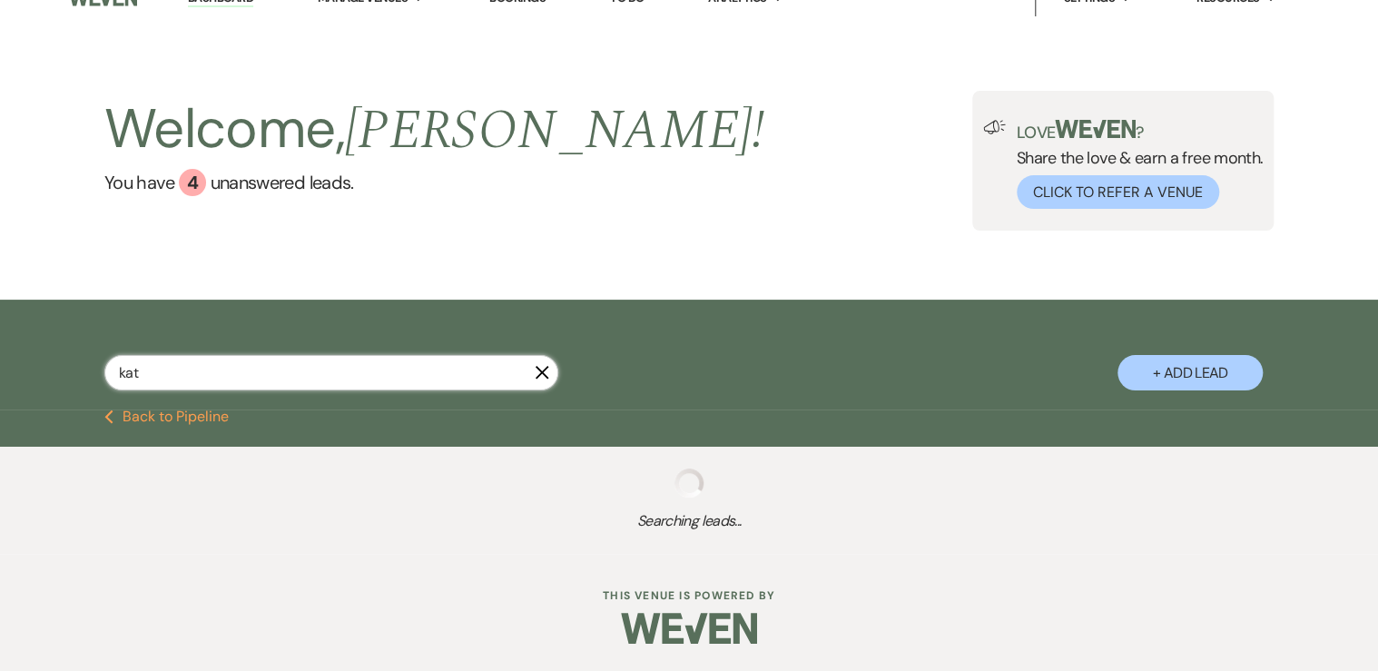
select select "8"
select select "5"
select select "8"
select select "10"
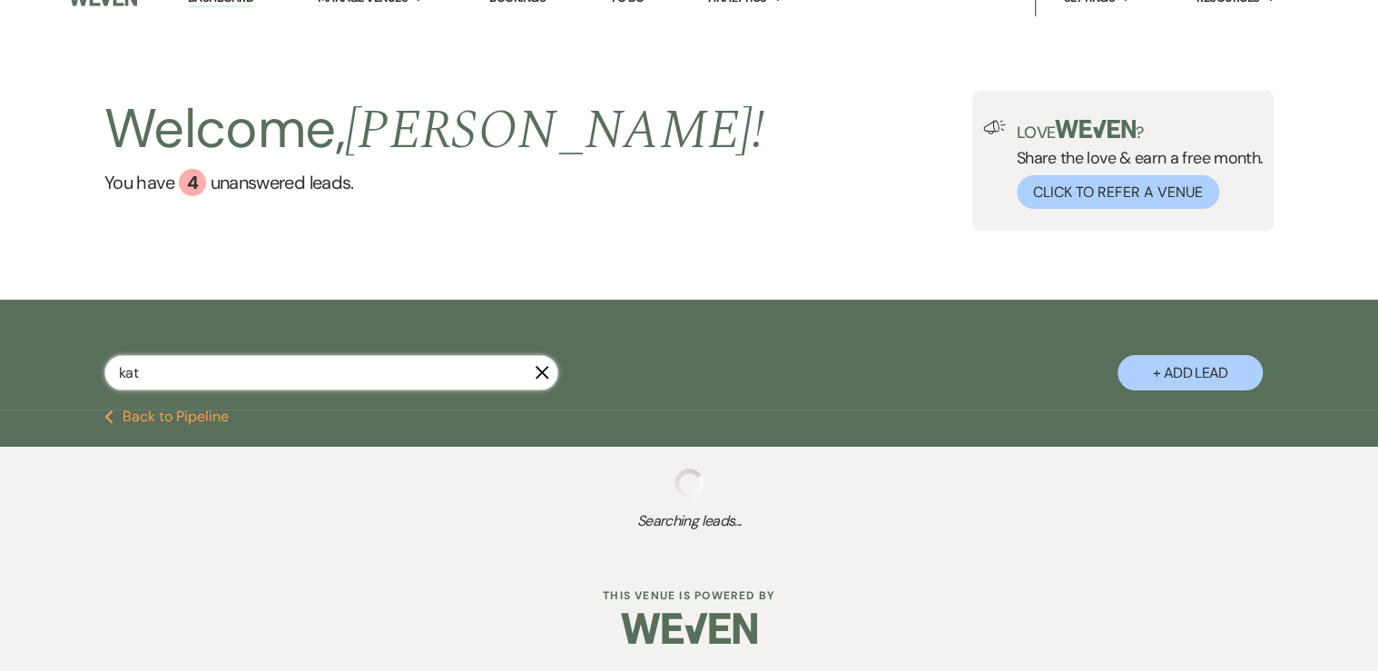
select select "8"
select select "5"
select select "8"
select select "4"
select select "8"
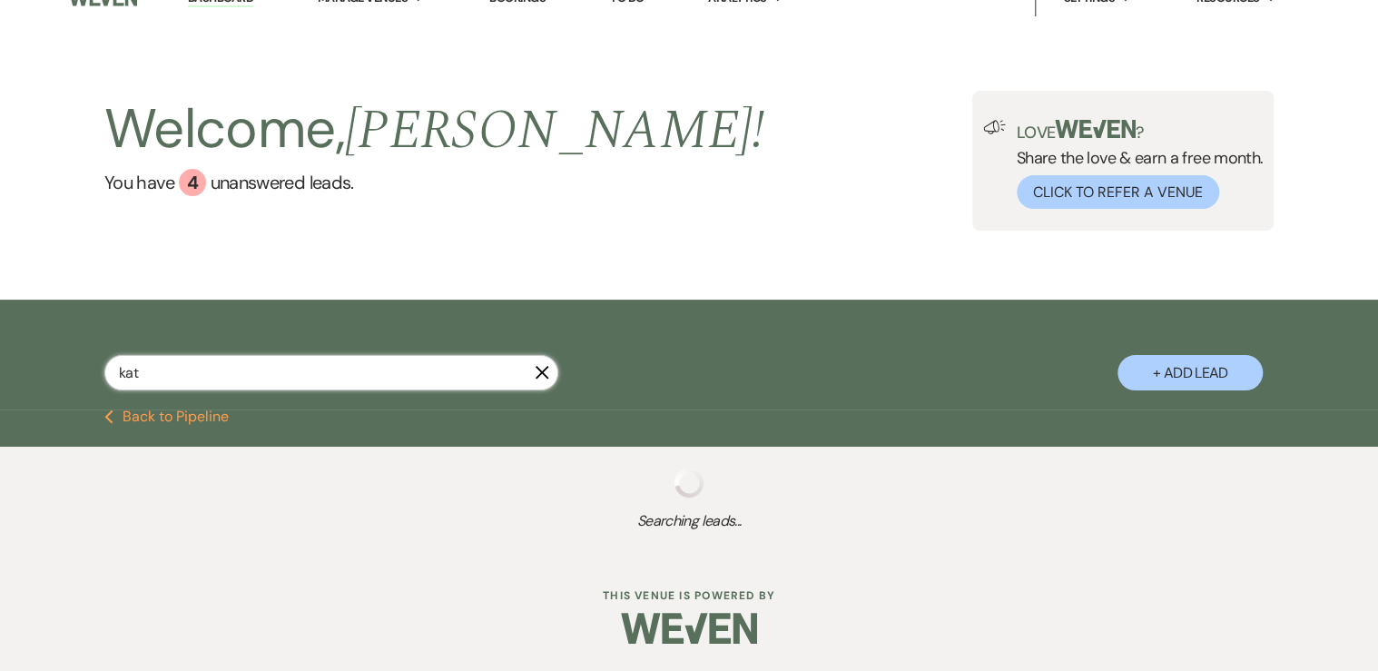
select select "11"
select select "8"
select select "5"
select select "8"
select select "5"
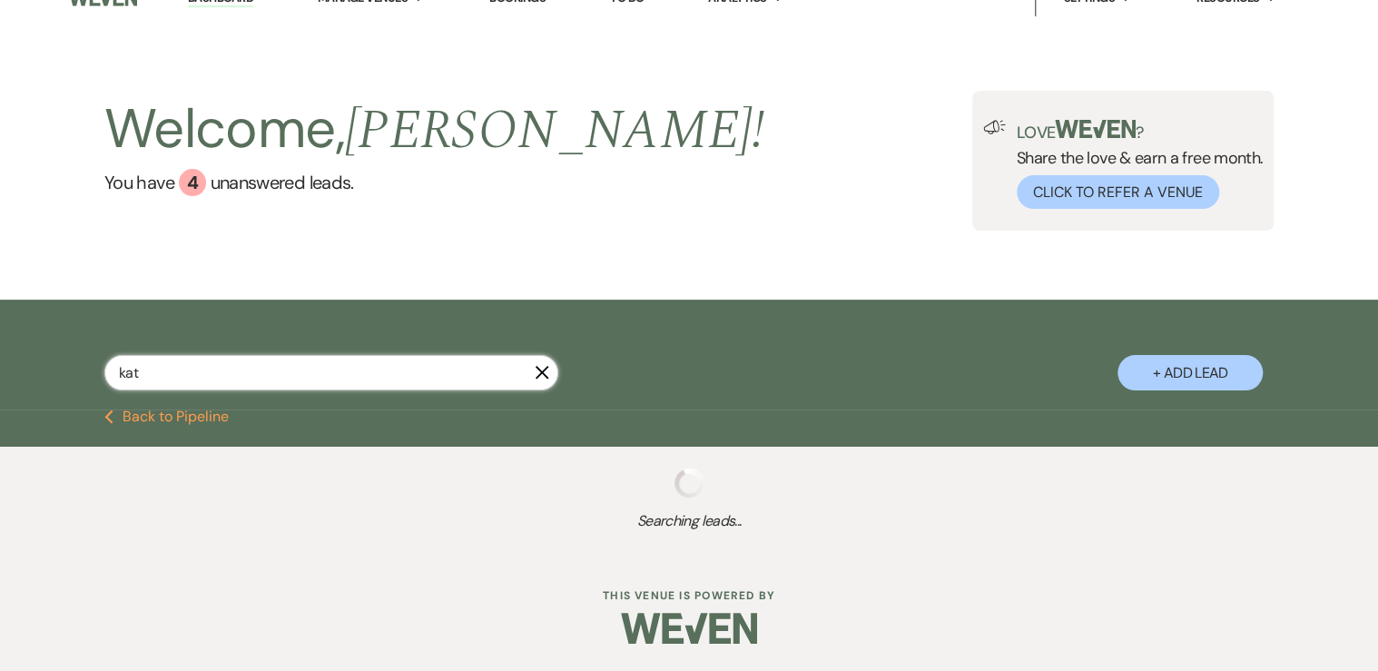
select select "8"
select select "5"
select select "8"
select select "7"
select select "8"
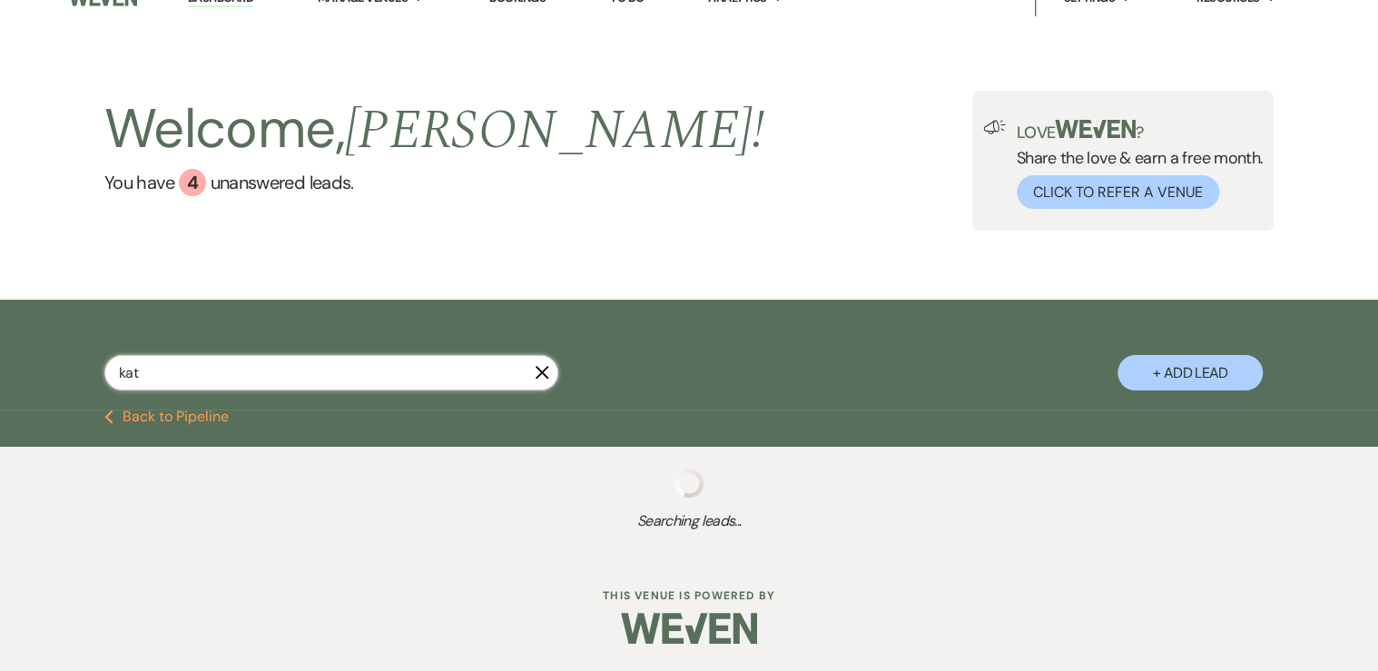
select select "5"
select select "8"
select select "7"
select select "8"
select select "5"
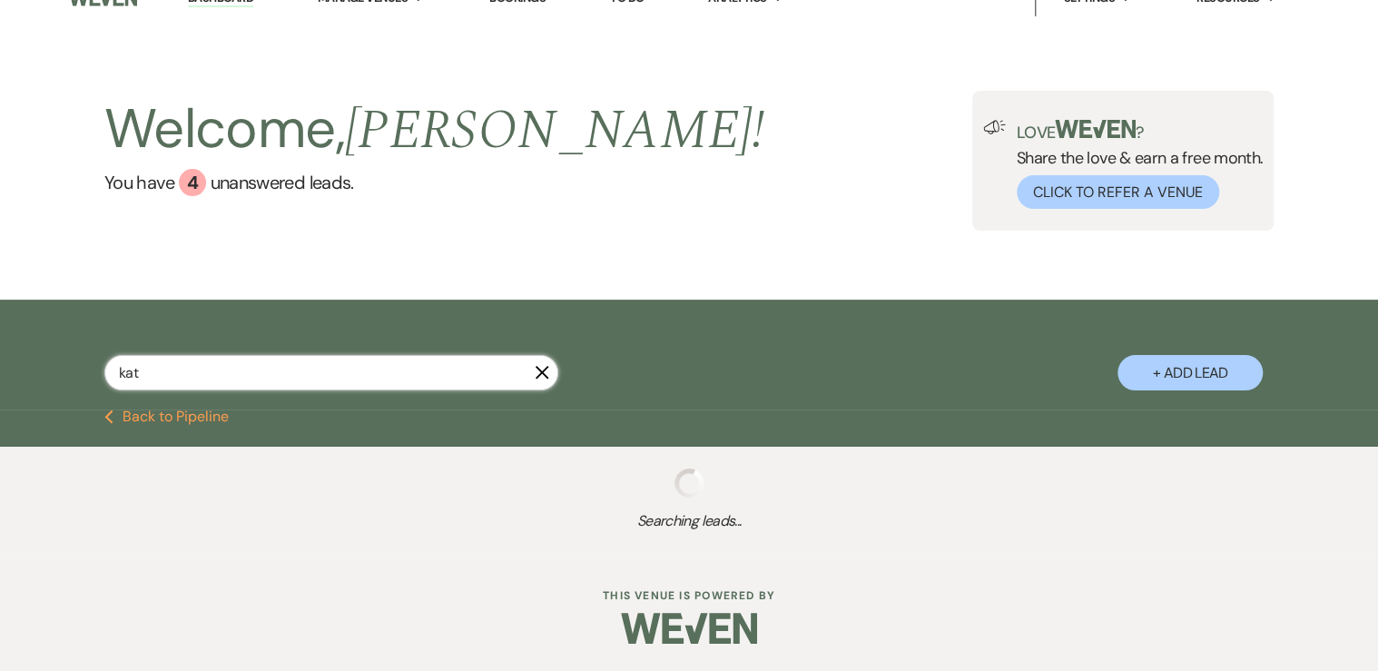
select select "8"
select select "11"
select select "8"
select select "6"
select select "8"
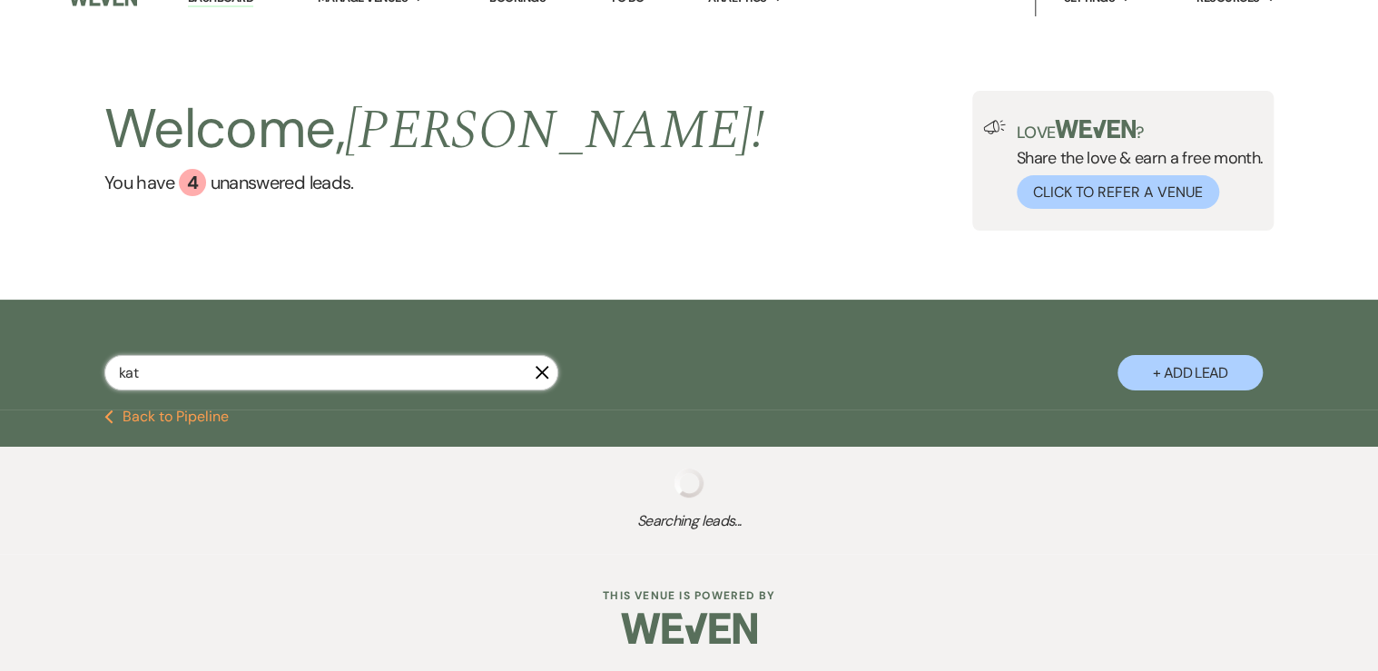
select select "6"
select select "8"
select select "6"
select select "8"
select select "5"
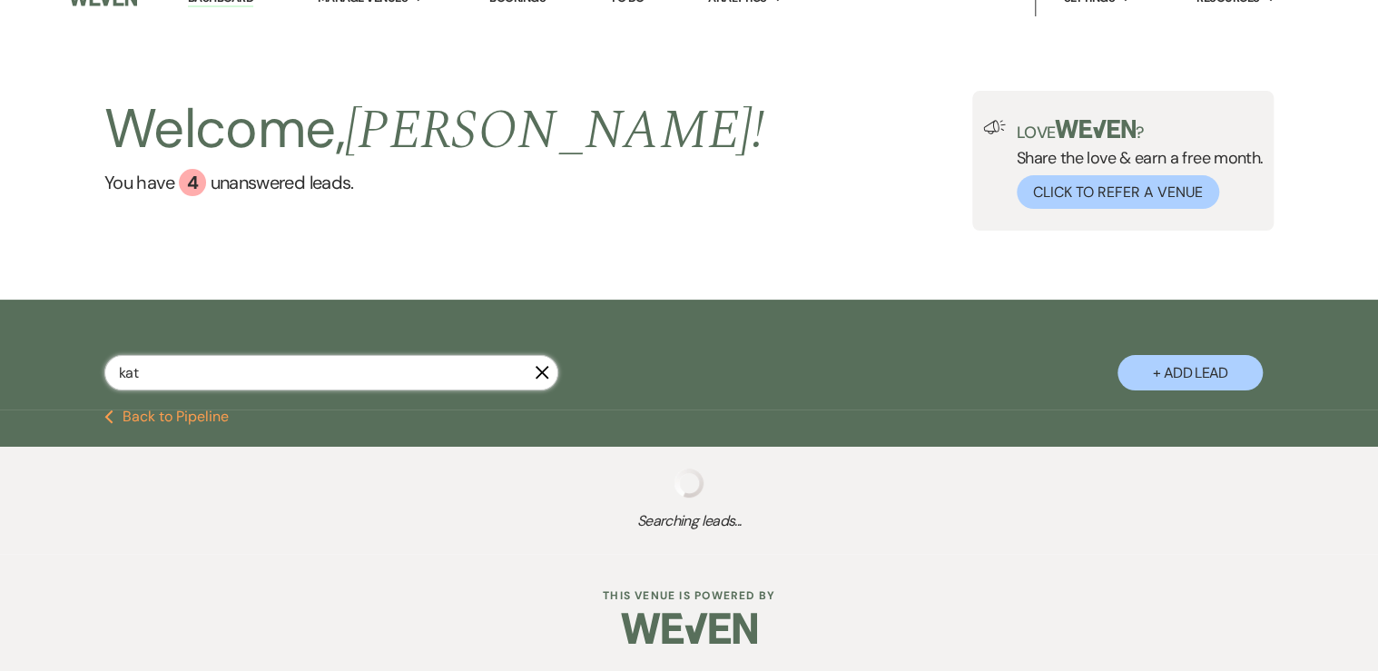
select select "8"
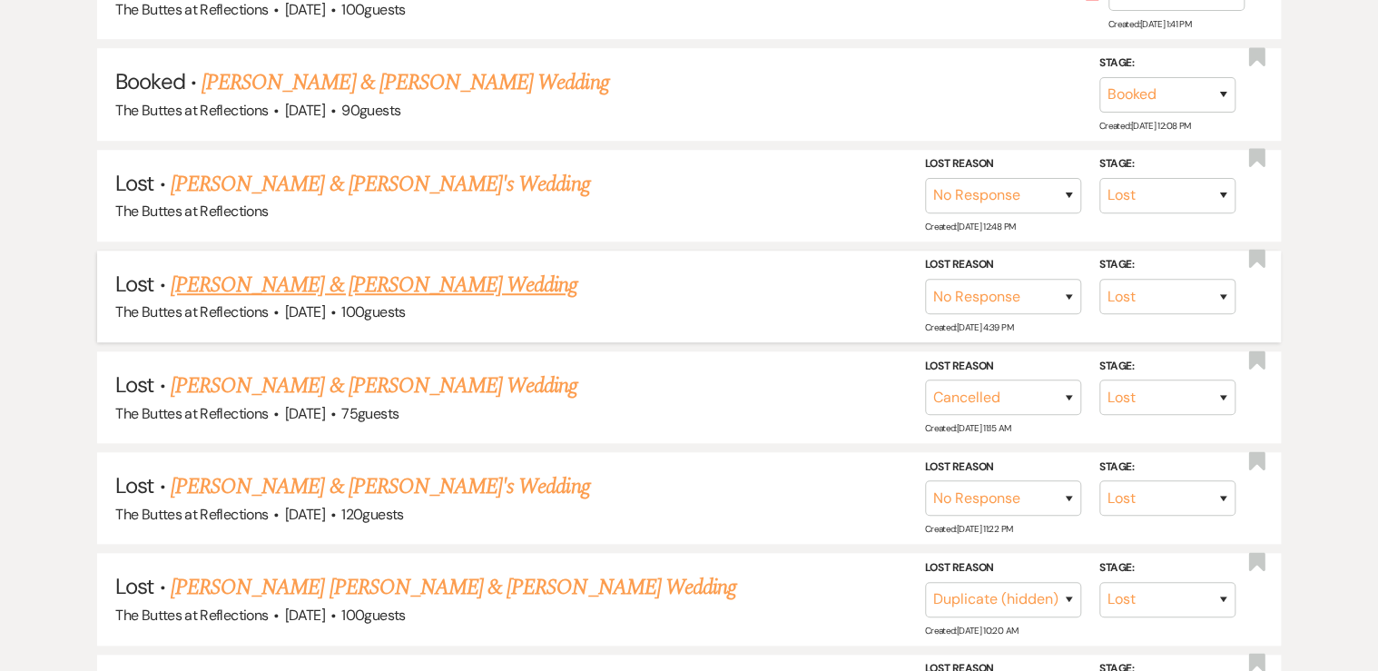
scroll to position [654, 0]
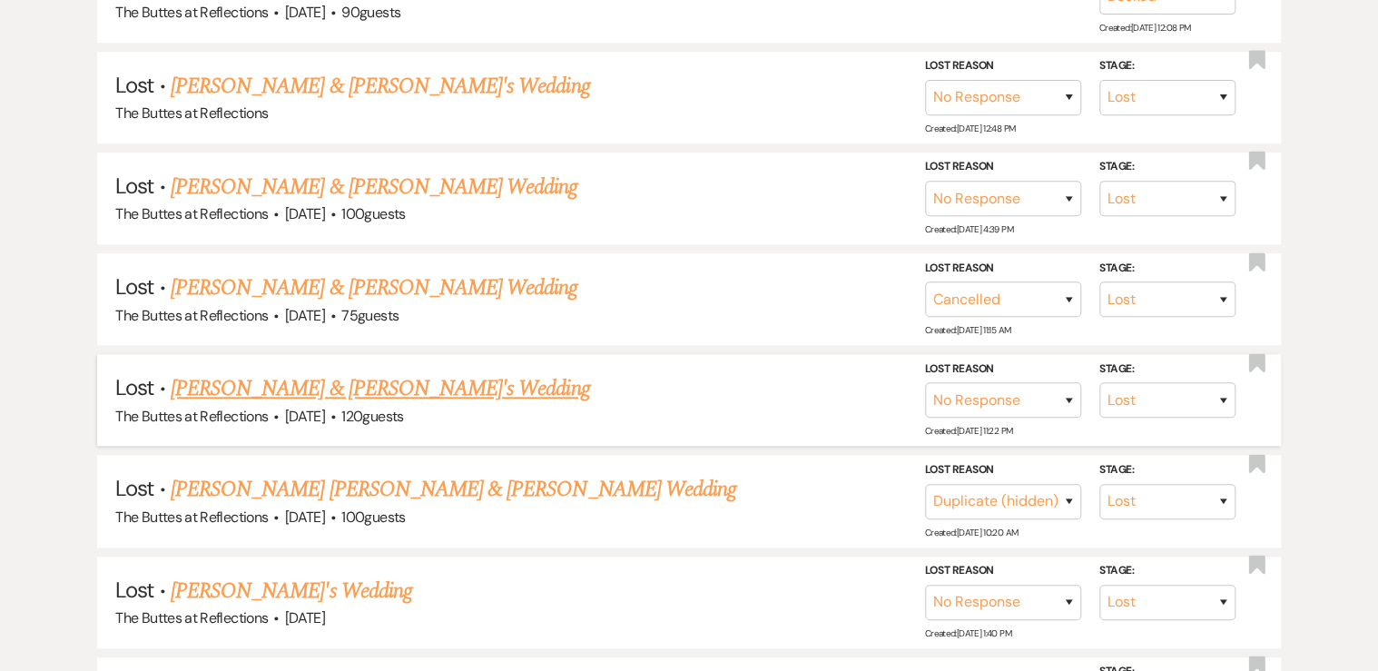
click at [288, 385] on link "[PERSON_NAME] & [PERSON_NAME]'s Wedding" at bounding box center [380, 388] width 419 height 33
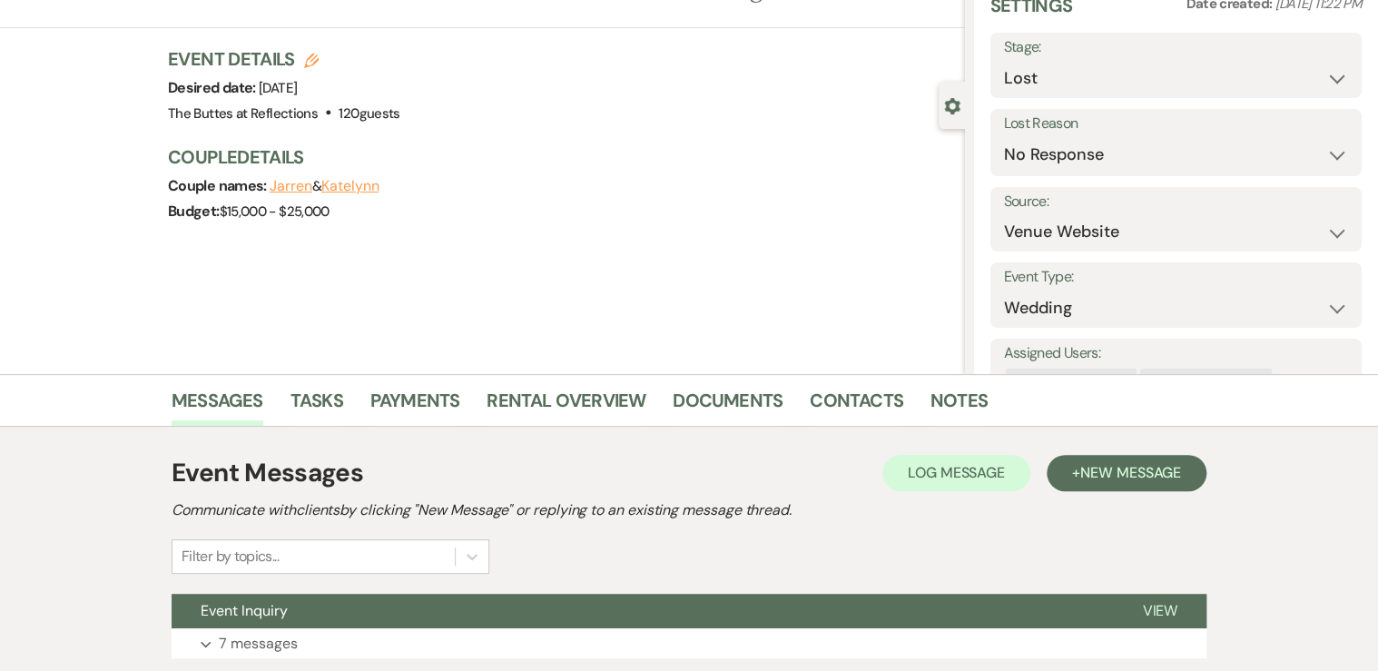
scroll to position [212, 0]
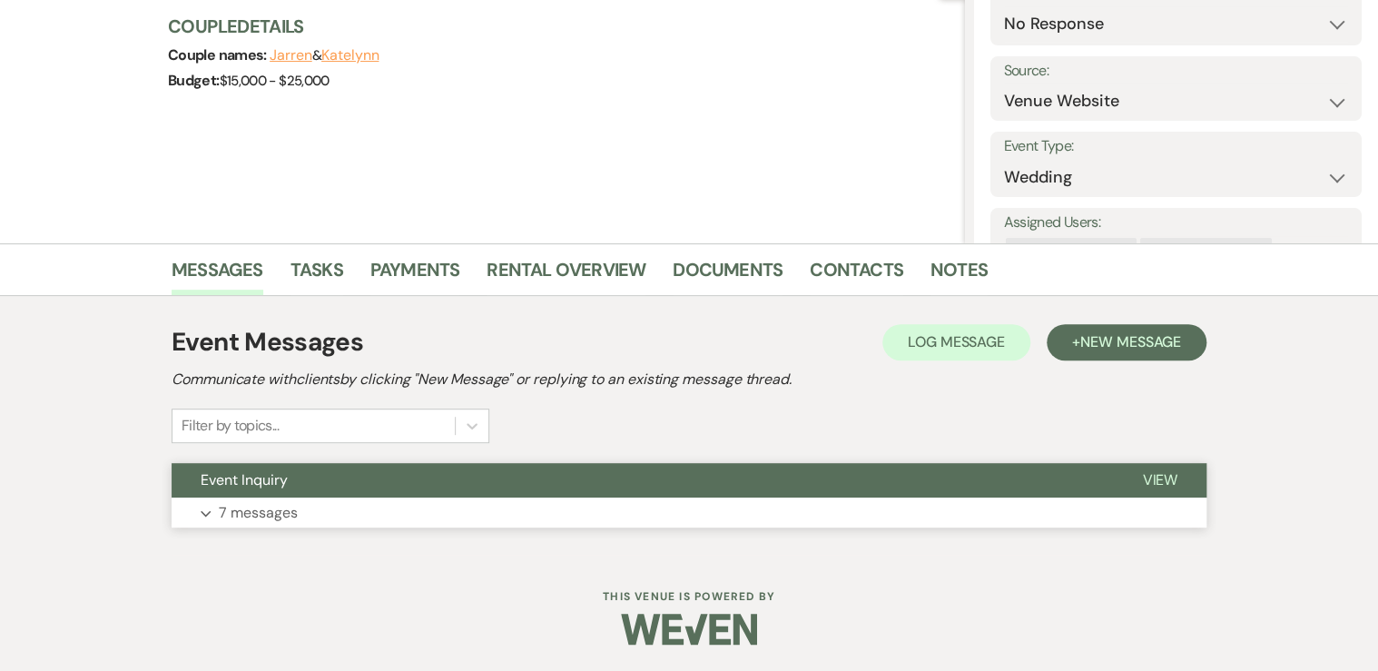
click at [291, 508] on p "7 messages" at bounding box center [258, 513] width 79 height 24
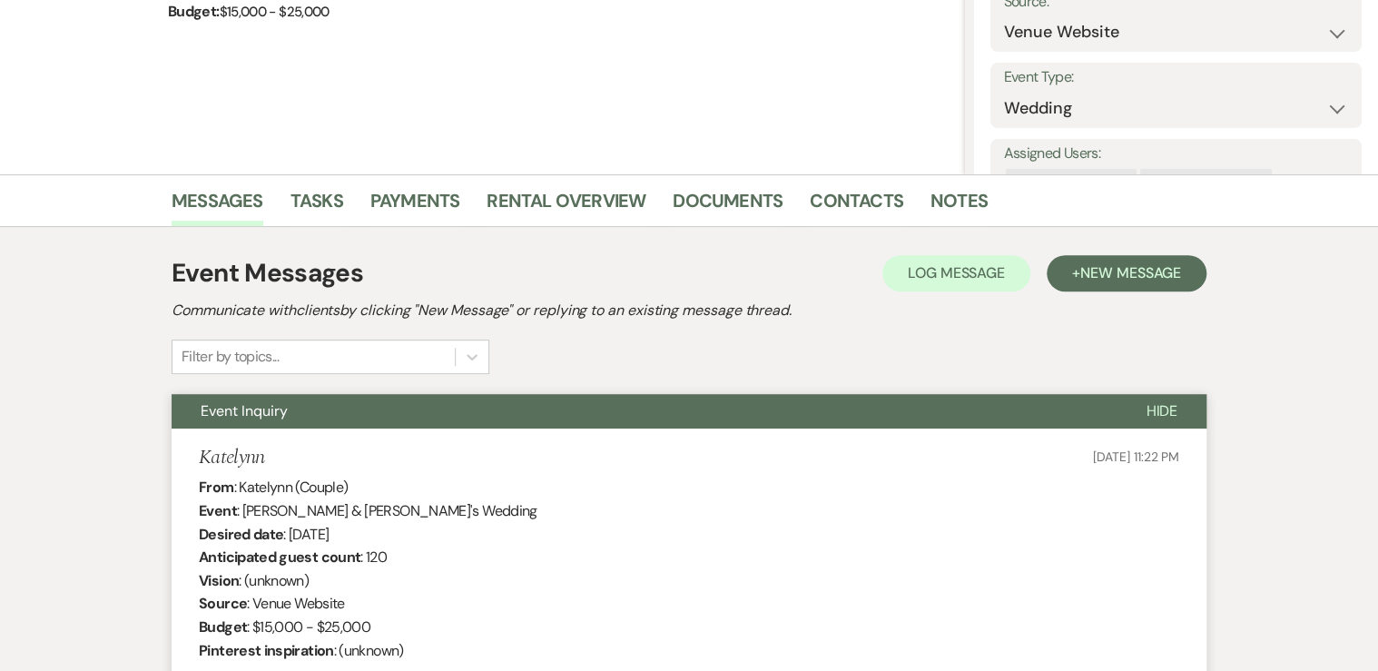
scroll to position [0, 0]
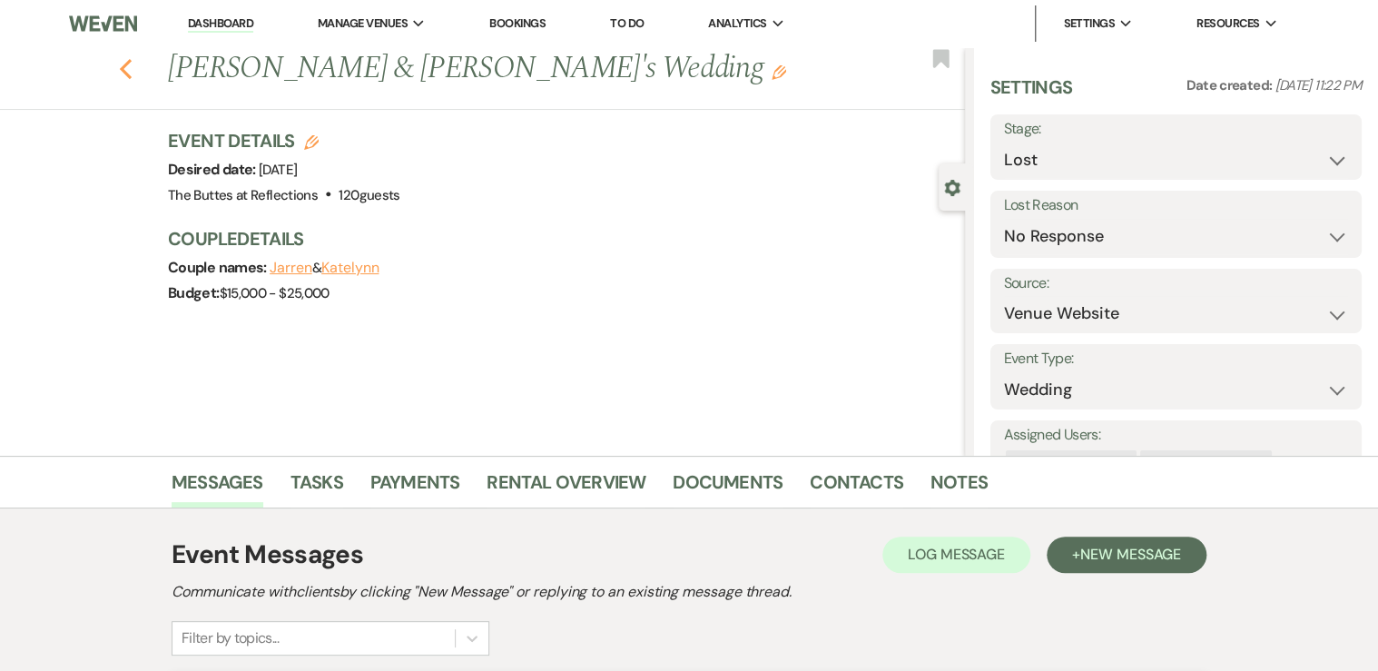
click at [131, 66] on icon "Previous" at bounding box center [126, 69] width 14 height 22
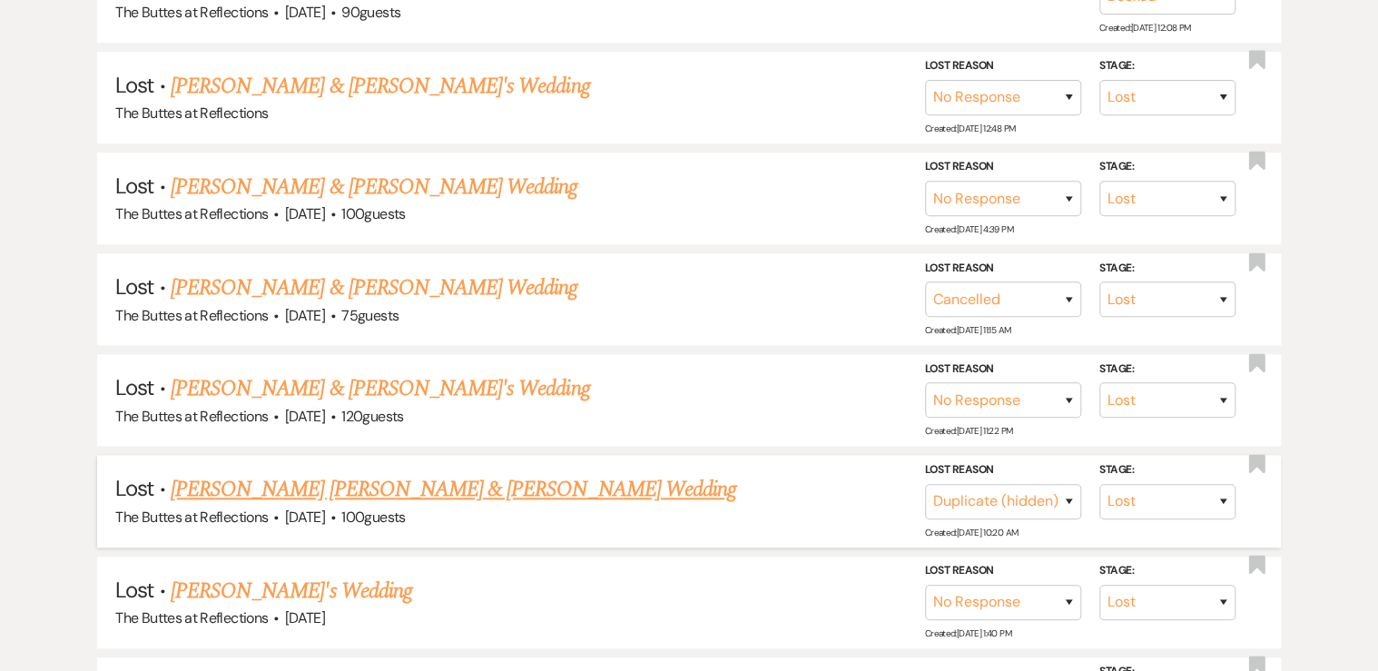
scroll to position [726, 0]
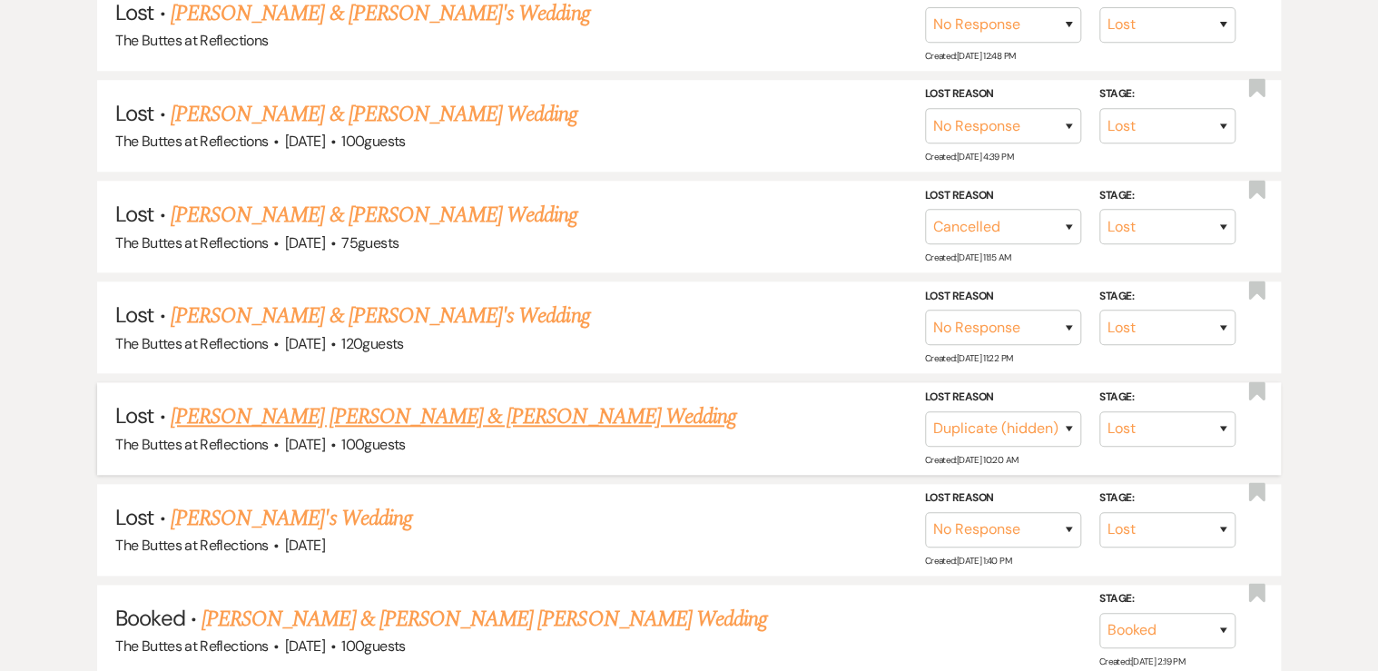
click at [301, 406] on link "[PERSON_NAME] [PERSON_NAME] & [PERSON_NAME] Wedding" at bounding box center [454, 416] width 566 height 33
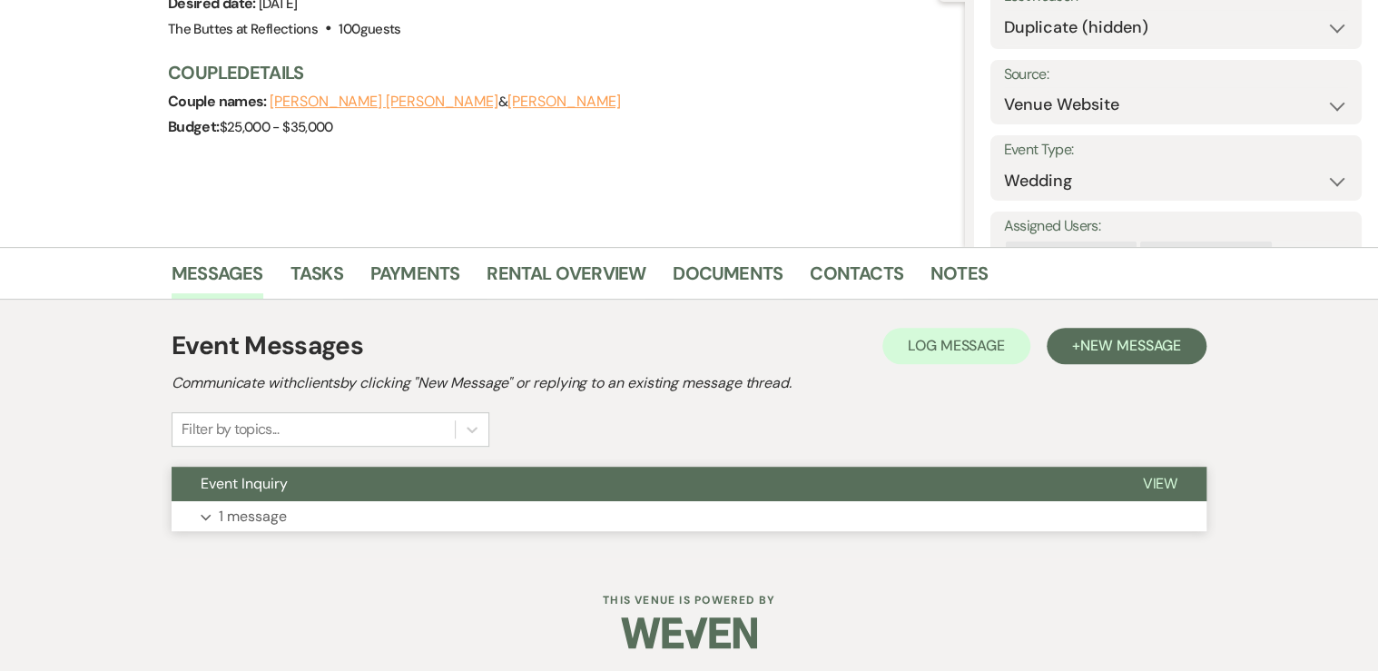
scroll to position [212, 0]
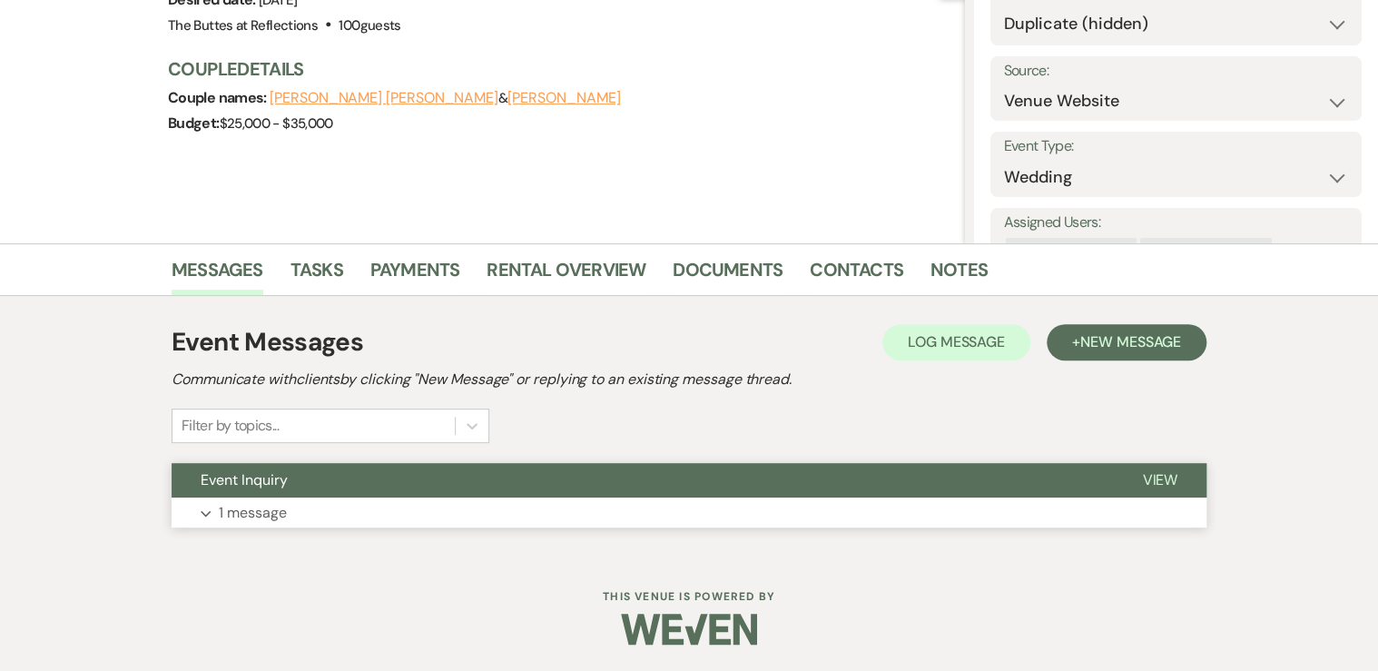
click at [306, 515] on button "Expand 1 message" at bounding box center [689, 512] width 1035 height 31
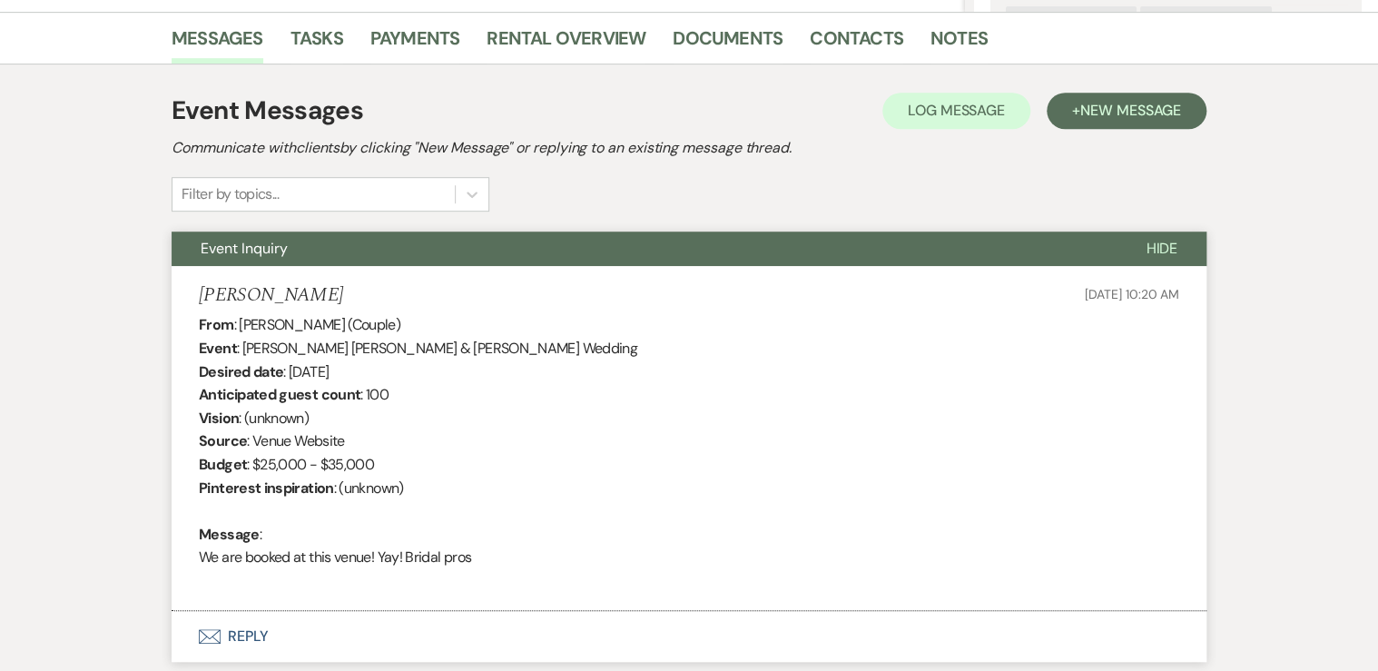
scroll to position [214, 0]
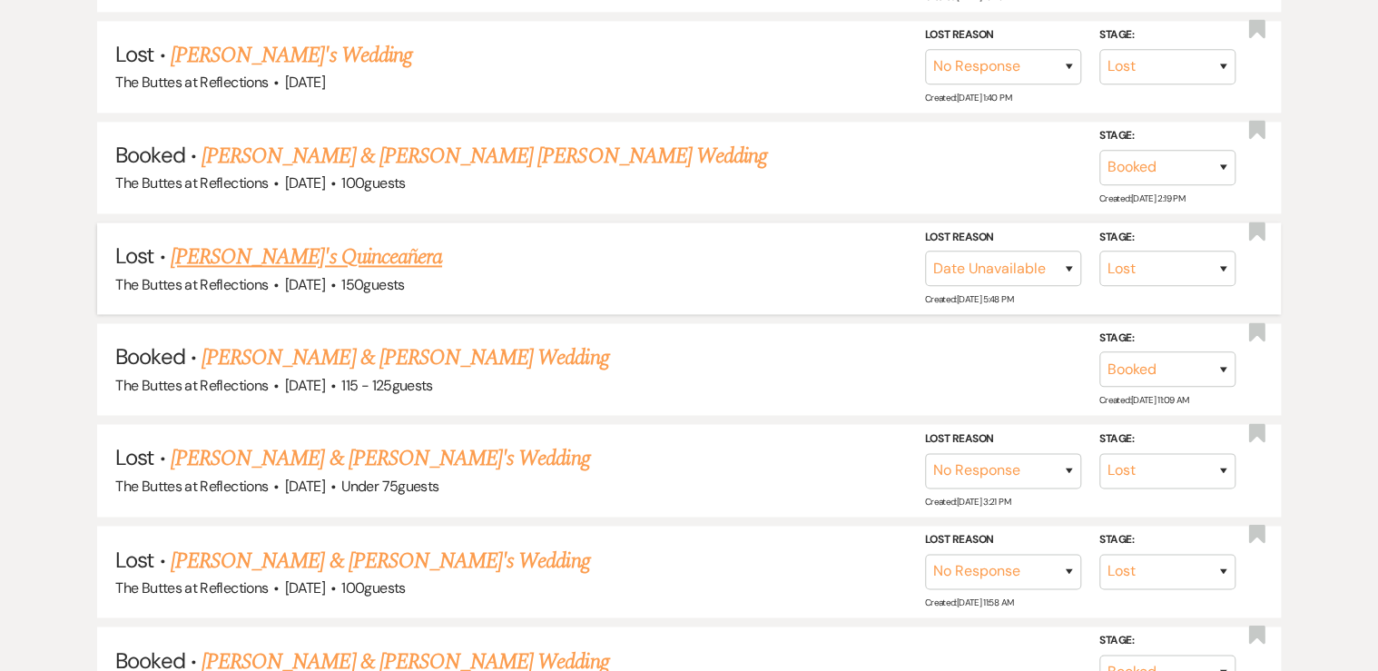
scroll to position [1151, 0]
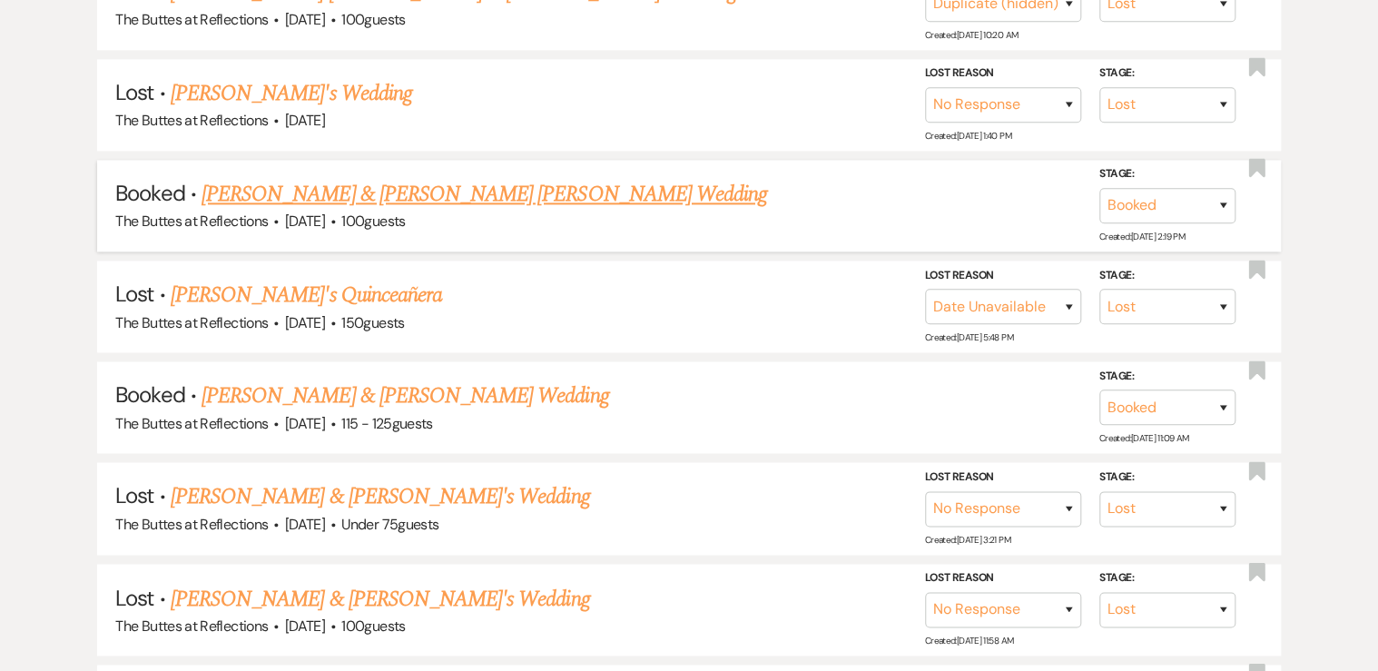
click at [378, 185] on link "[PERSON_NAME] & [PERSON_NAME] [PERSON_NAME] Wedding" at bounding box center [485, 194] width 566 height 33
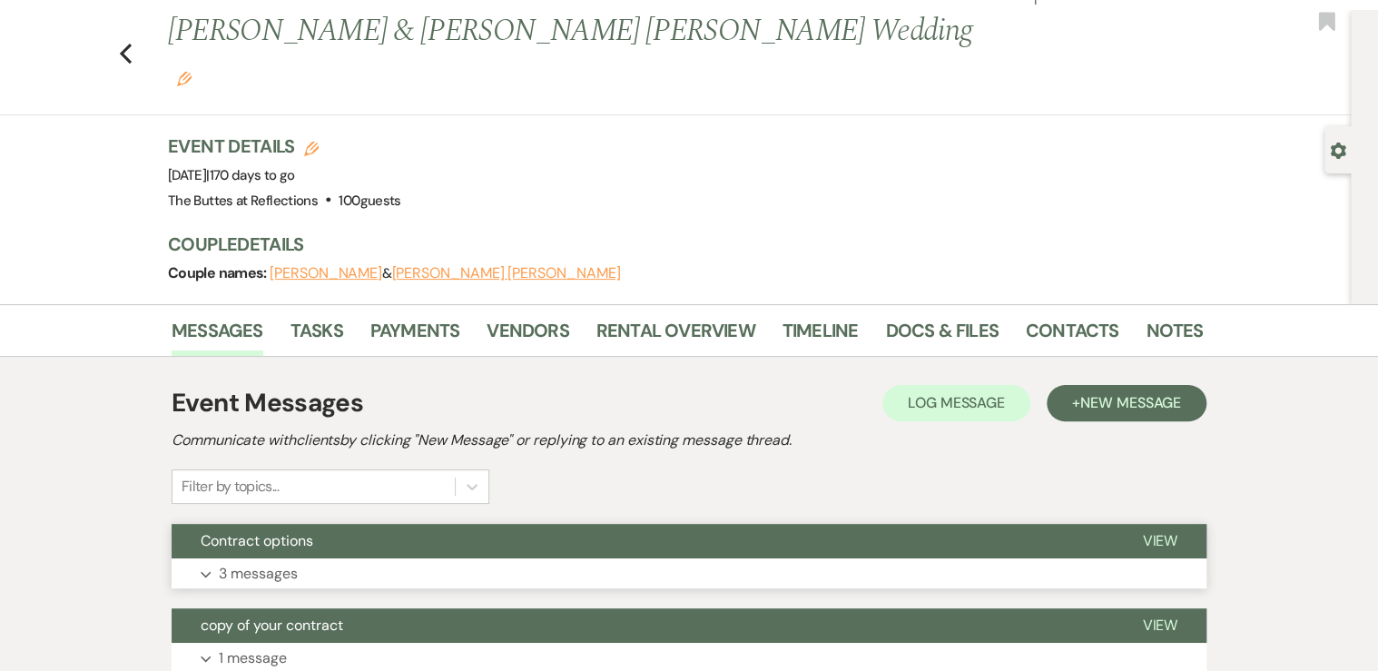
scroll to position [145, 0]
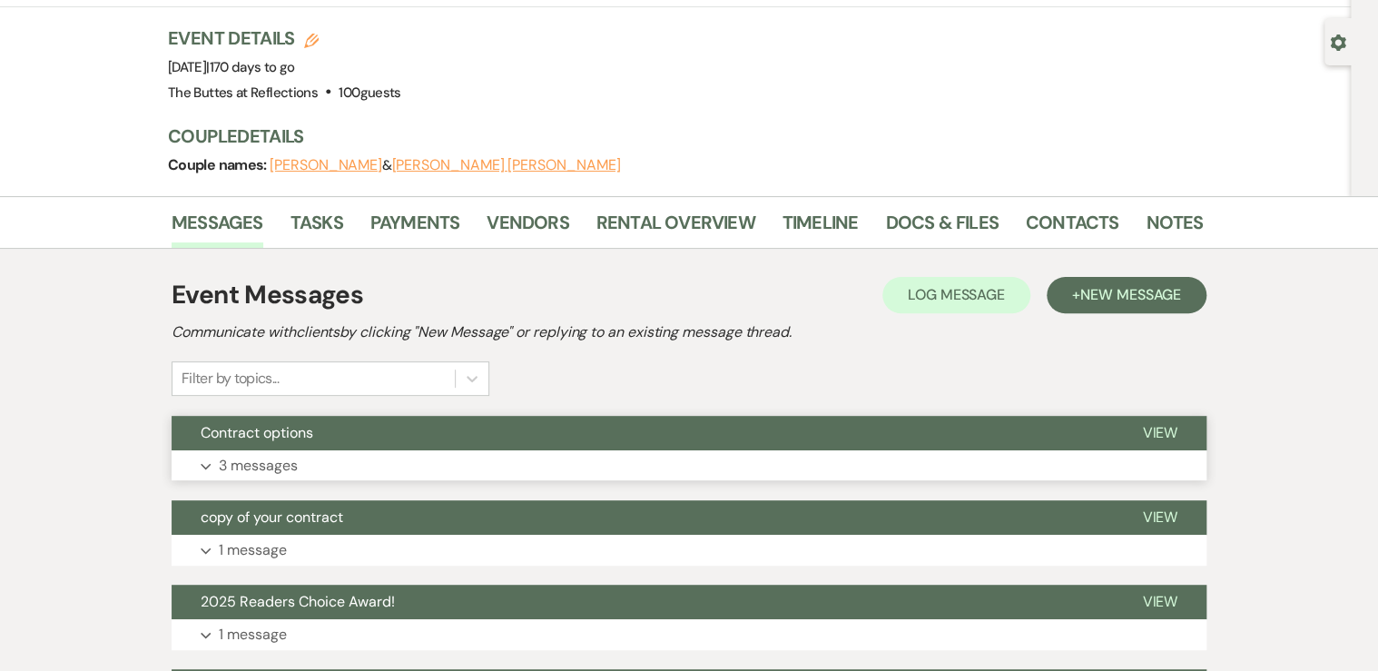
click at [324, 450] on button "Expand 3 messages" at bounding box center [689, 465] width 1035 height 31
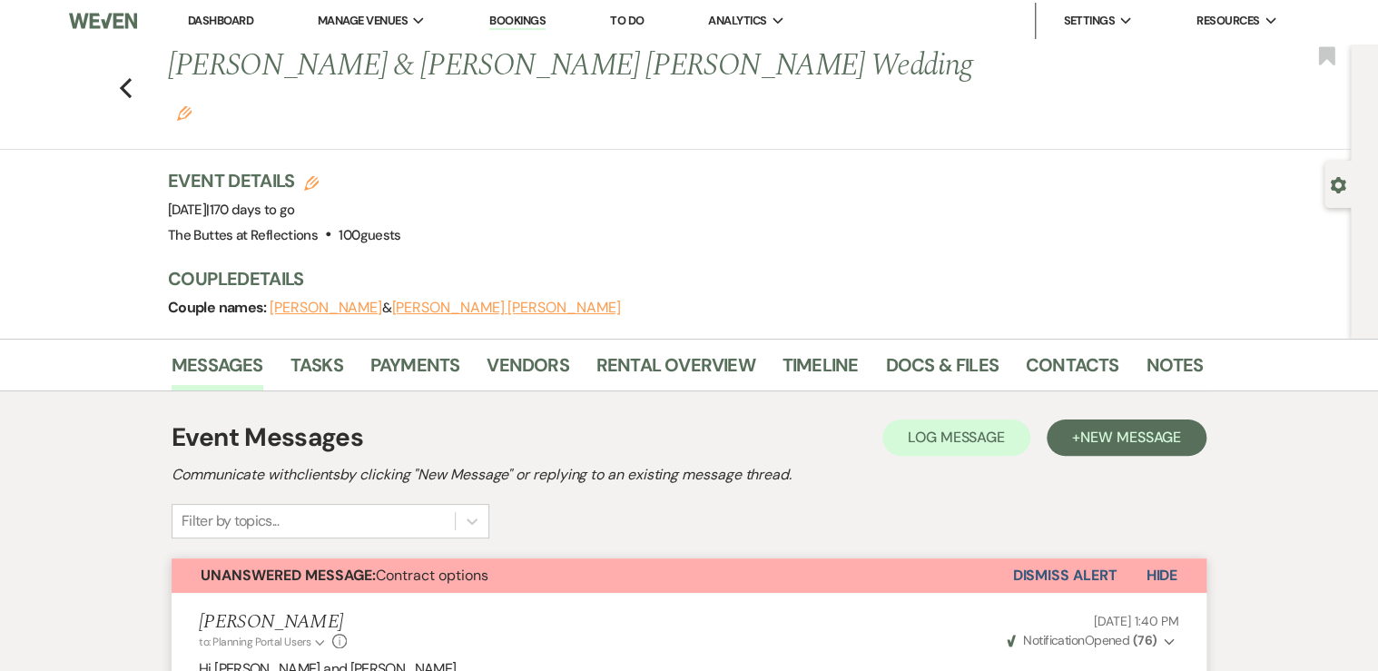
scroll to position [0, 0]
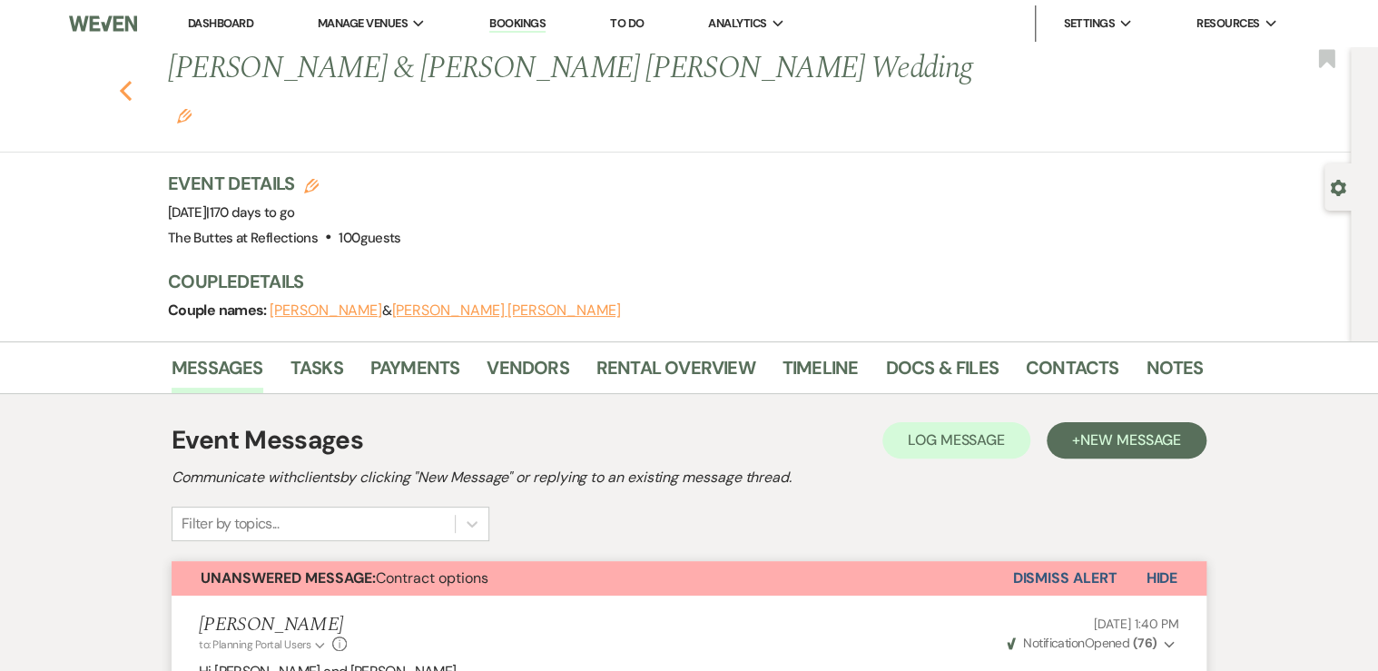
click at [129, 80] on icon "Previous" at bounding box center [126, 91] width 14 height 22
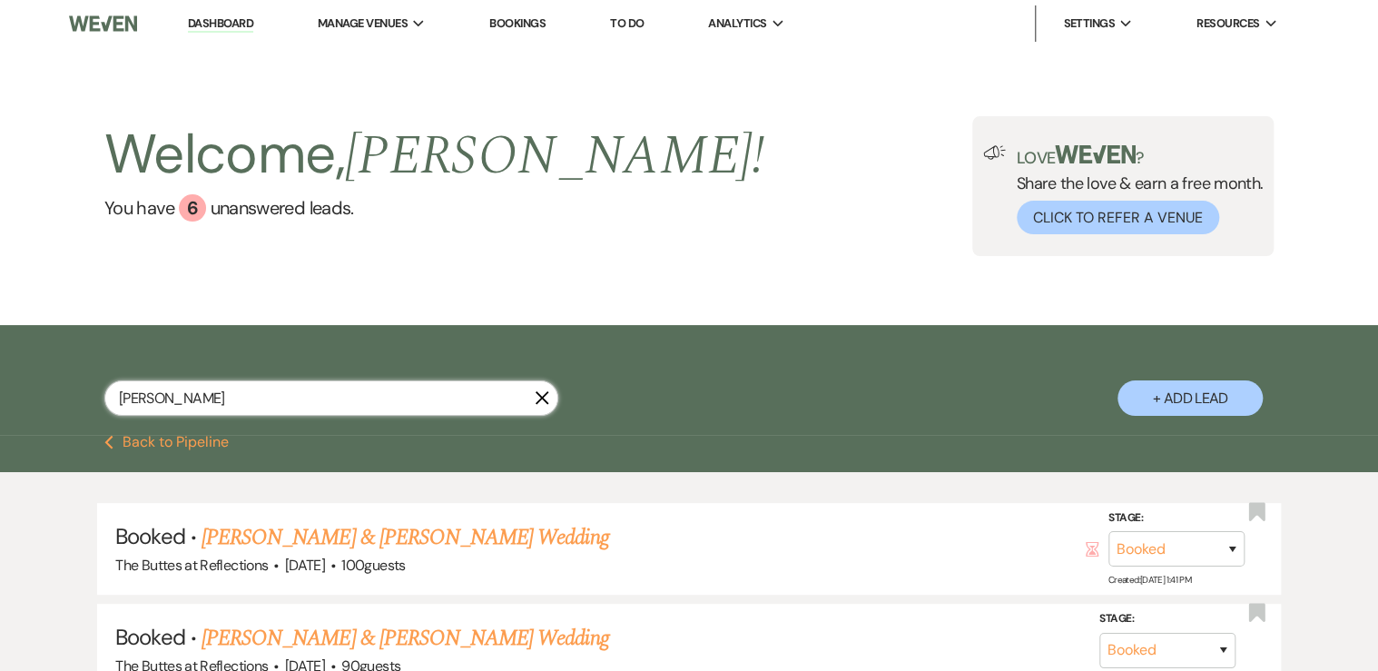
drag, startPoint x: 149, startPoint y: 403, endPoint x: 43, endPoint y: 357, distance: 115.9
click at [43, 357] on div "[PERSON_NAME] + Add Lead" at bounding box center [688, 382] width 1307 height 97
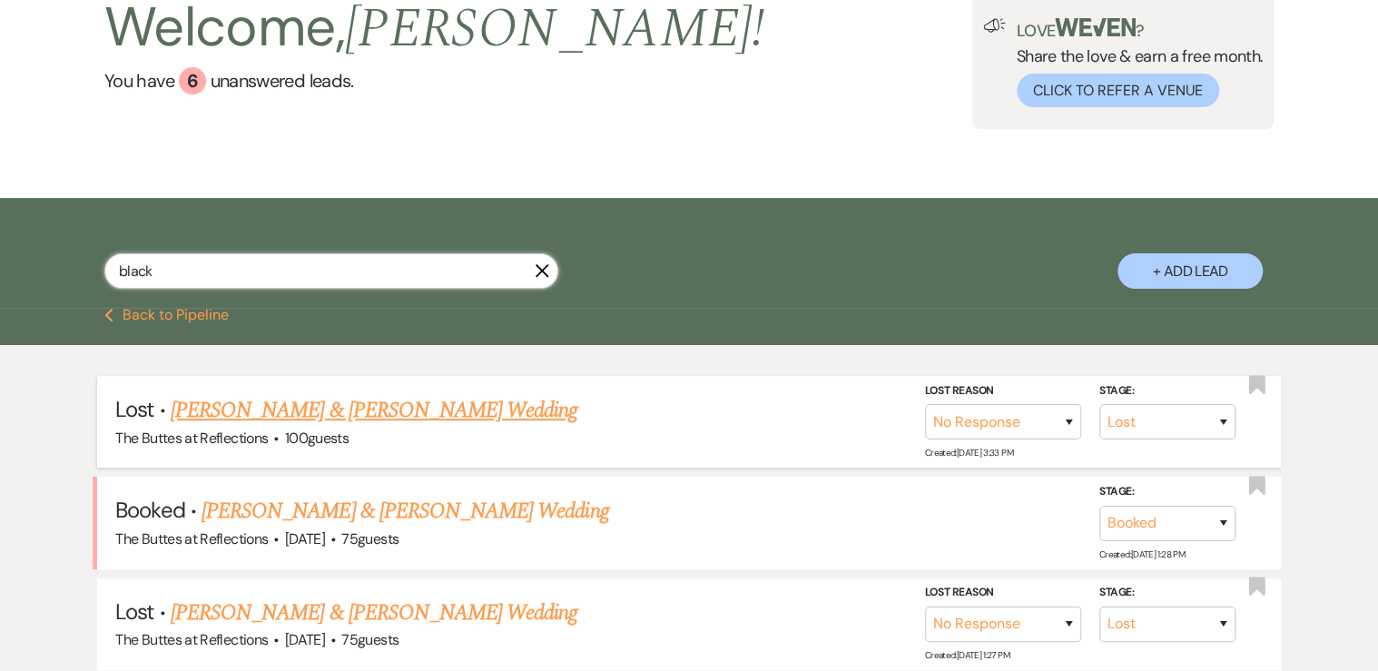
scroll to position [145, 0]
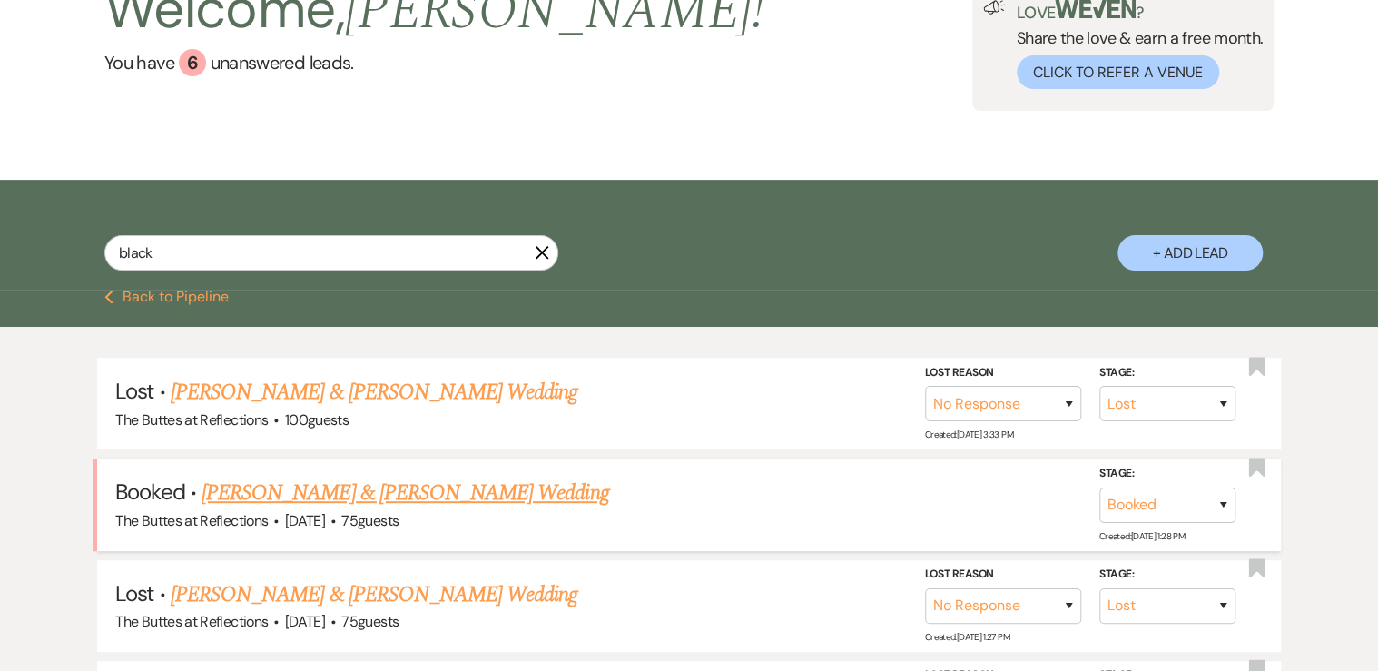
click at [212, 496] on link "[PERSON_NAME] & [PERSON_NAME] Wedding" at bounding box center [405, 493] width 407 height 33
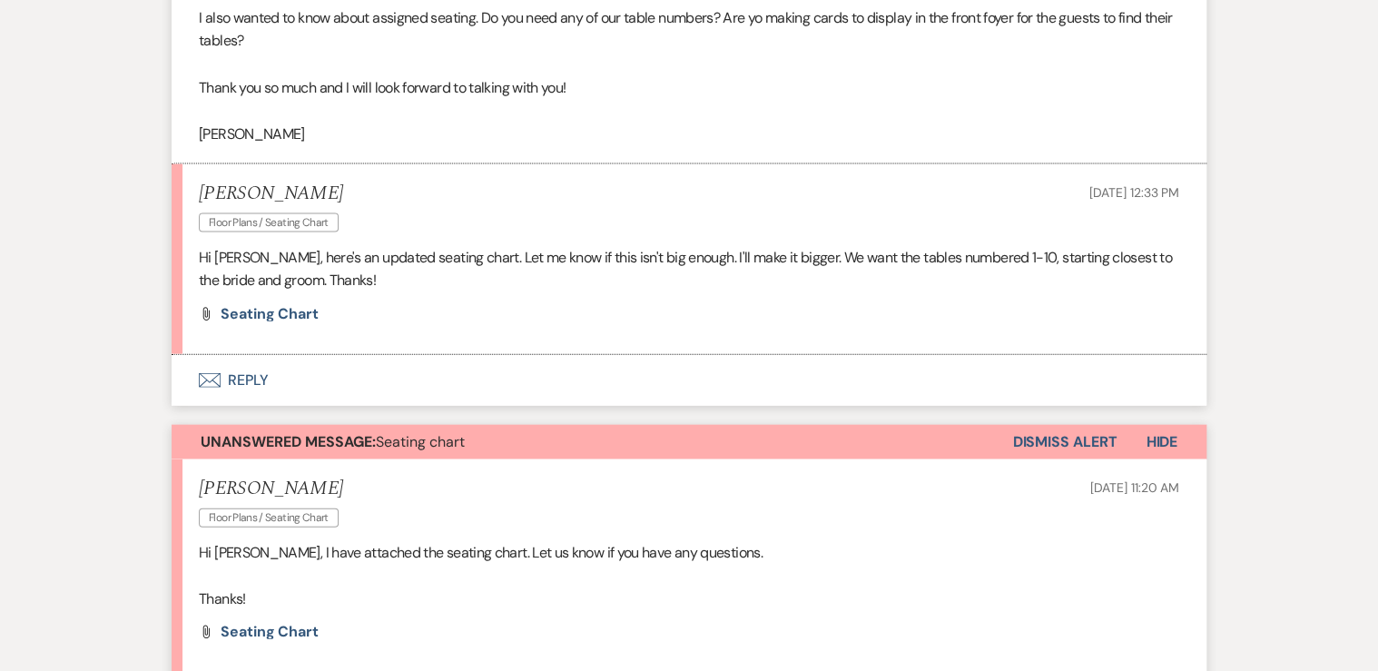
scroll to position [1816, 0]
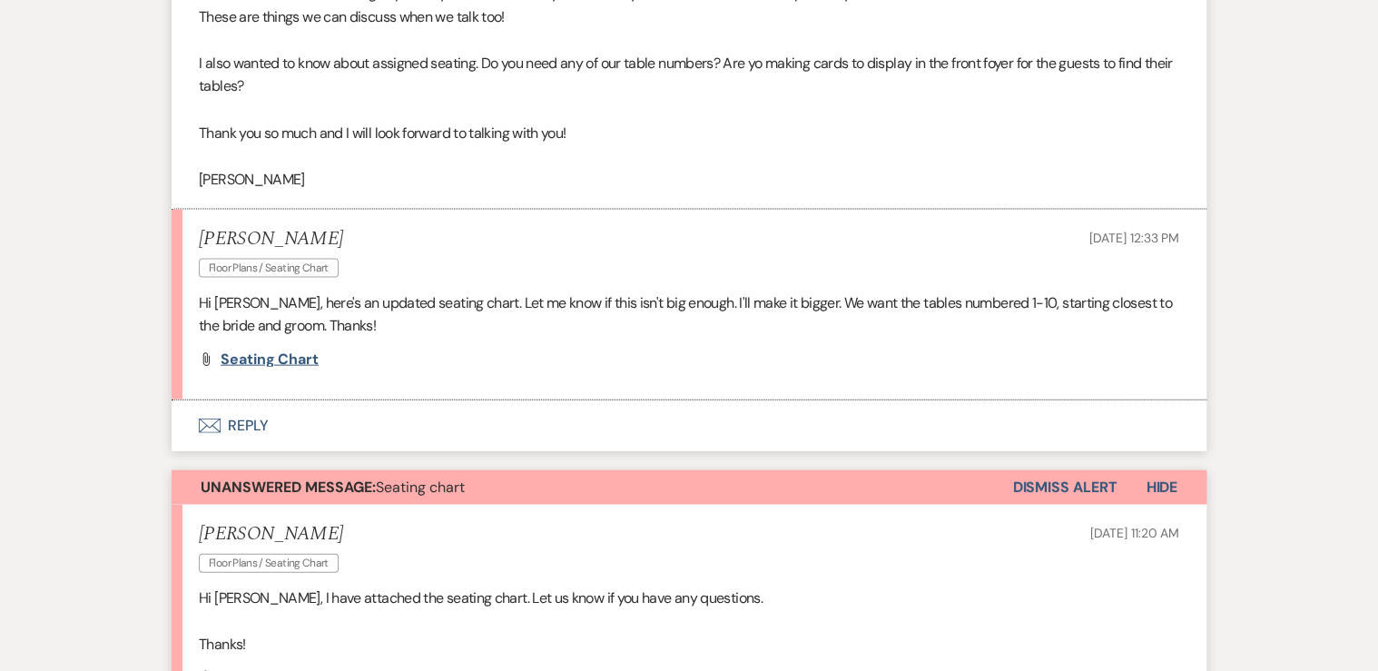
click at [265, 361] on span "Seating chart" at bounding box center [270, 359] width 98 height 19
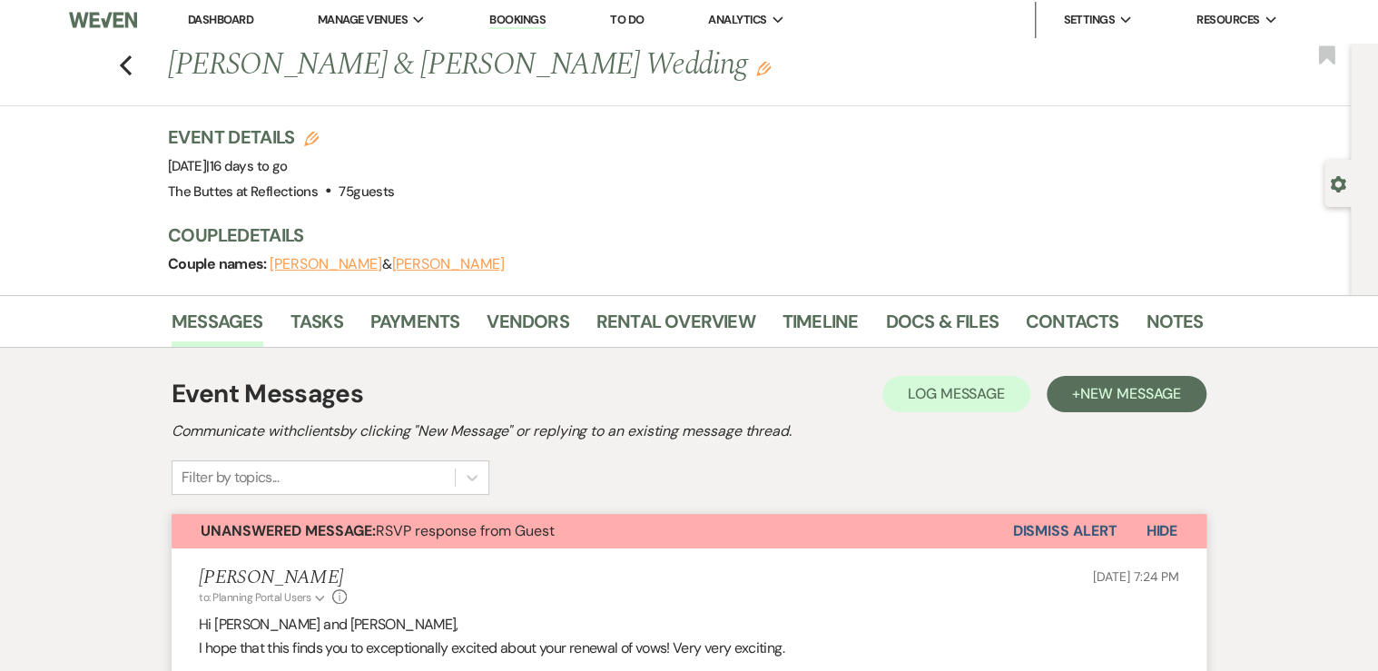
scroll to position [0, 0]
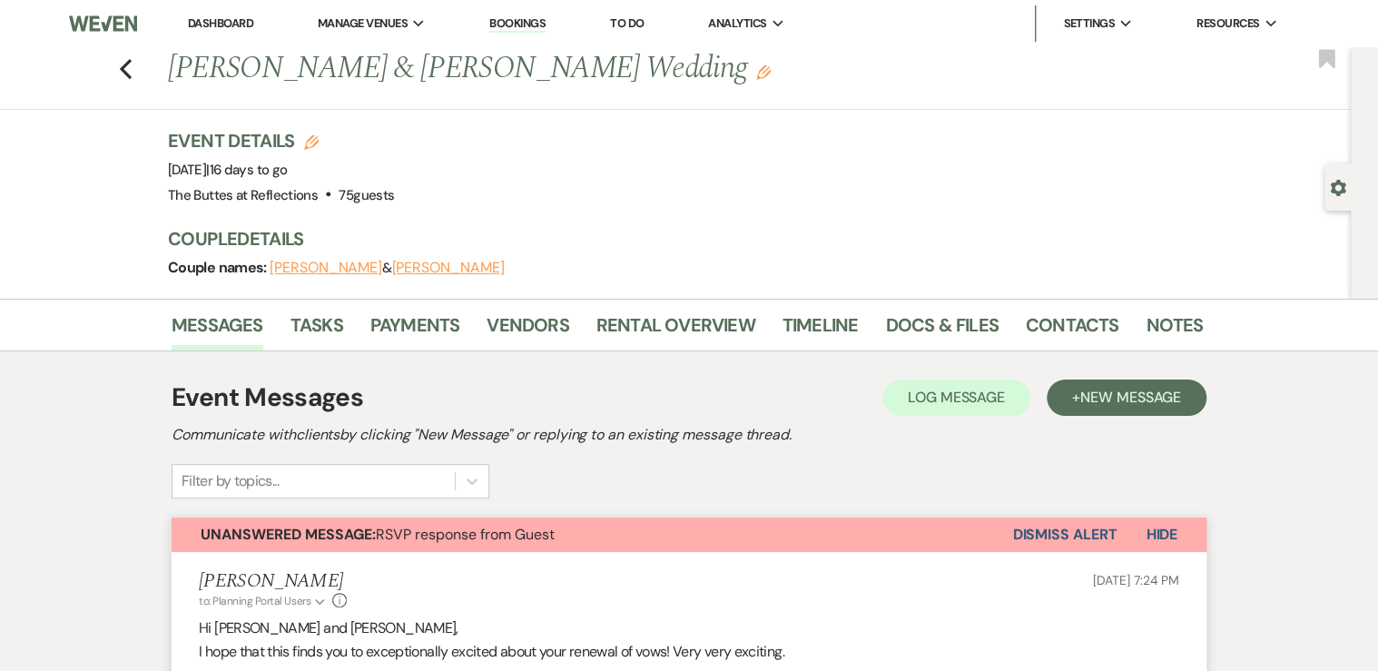
click at [219, 25] on link "Dashboard" at bounding box center [220, 22] width 65 height 15
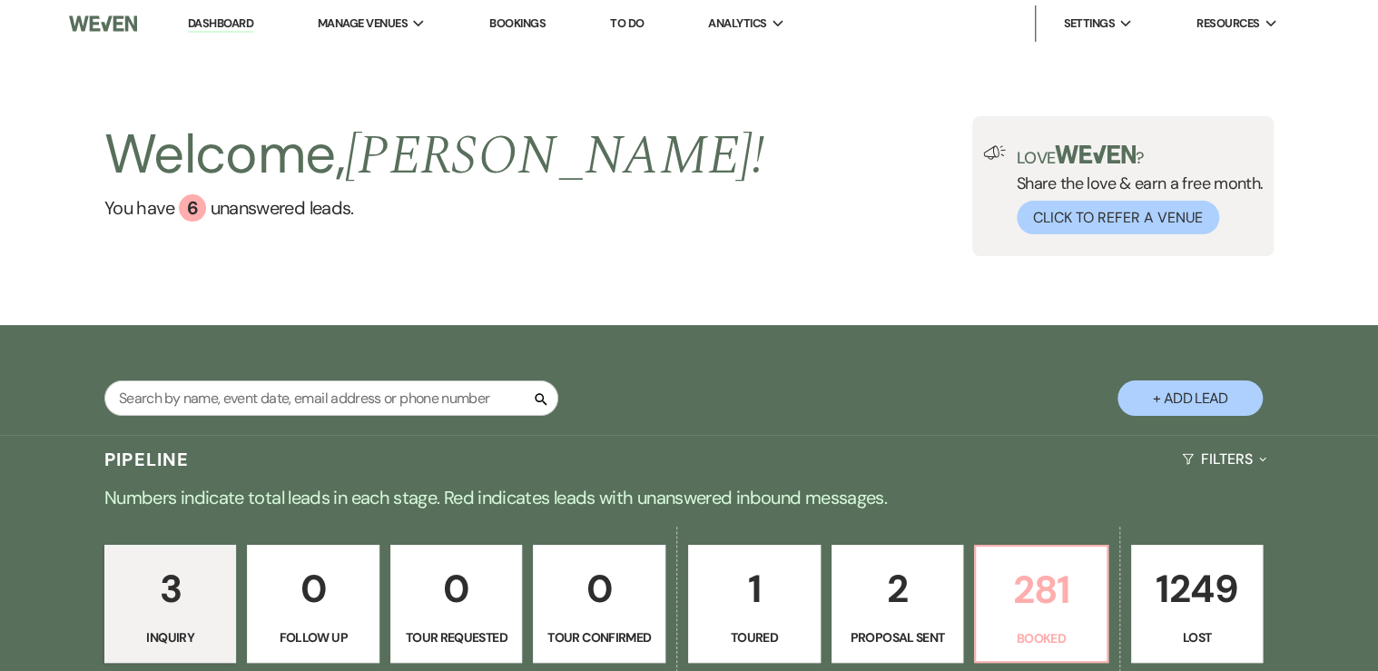
click at [1061, 606] on p "281" at bounding box center [1041, 589] width 109 height 61
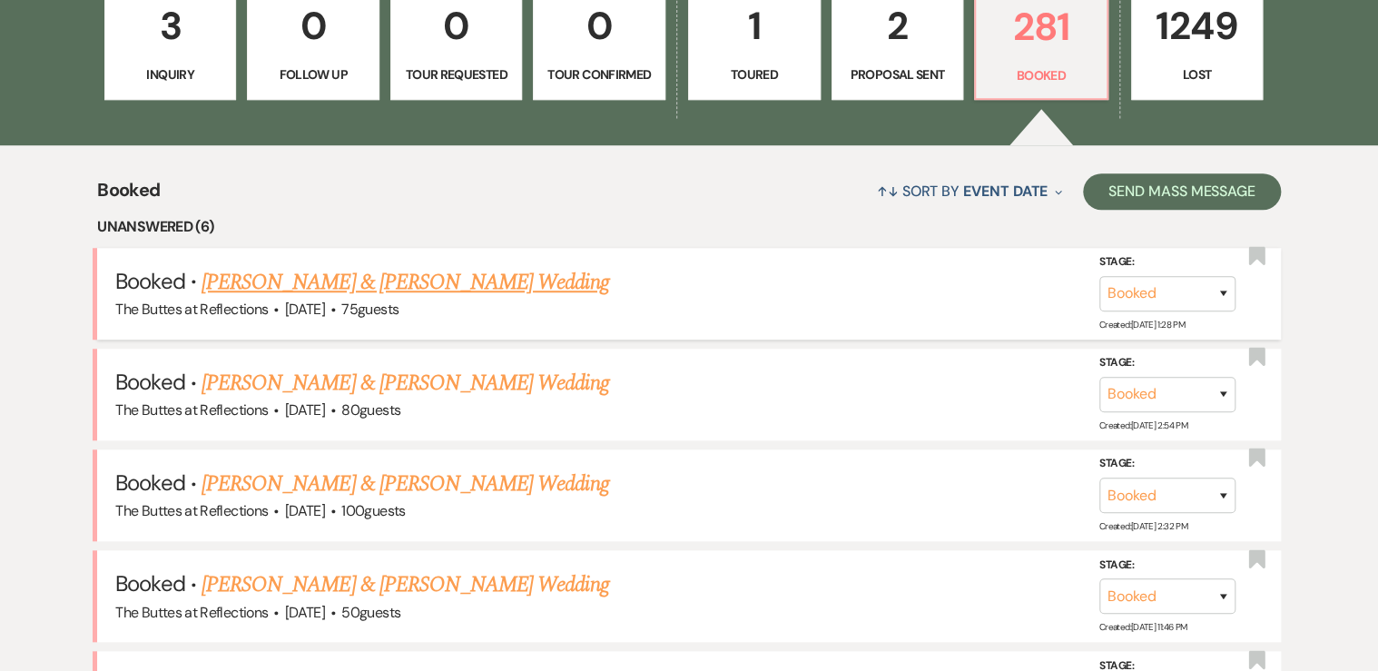
scroll to position [581, 0]
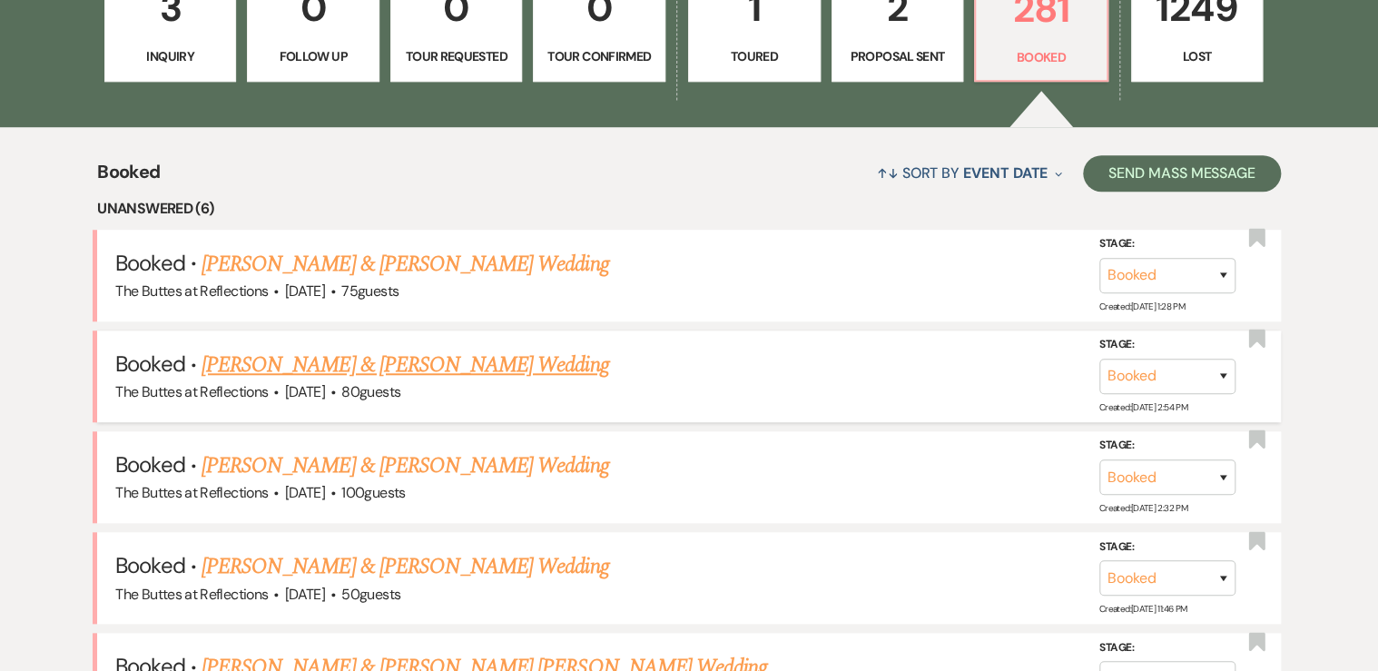
click at [395, 363] on link "[PERSON_NAME] & [PERSON_NAME] Wedding" at bounding box center [405, 365] width 407 height 33
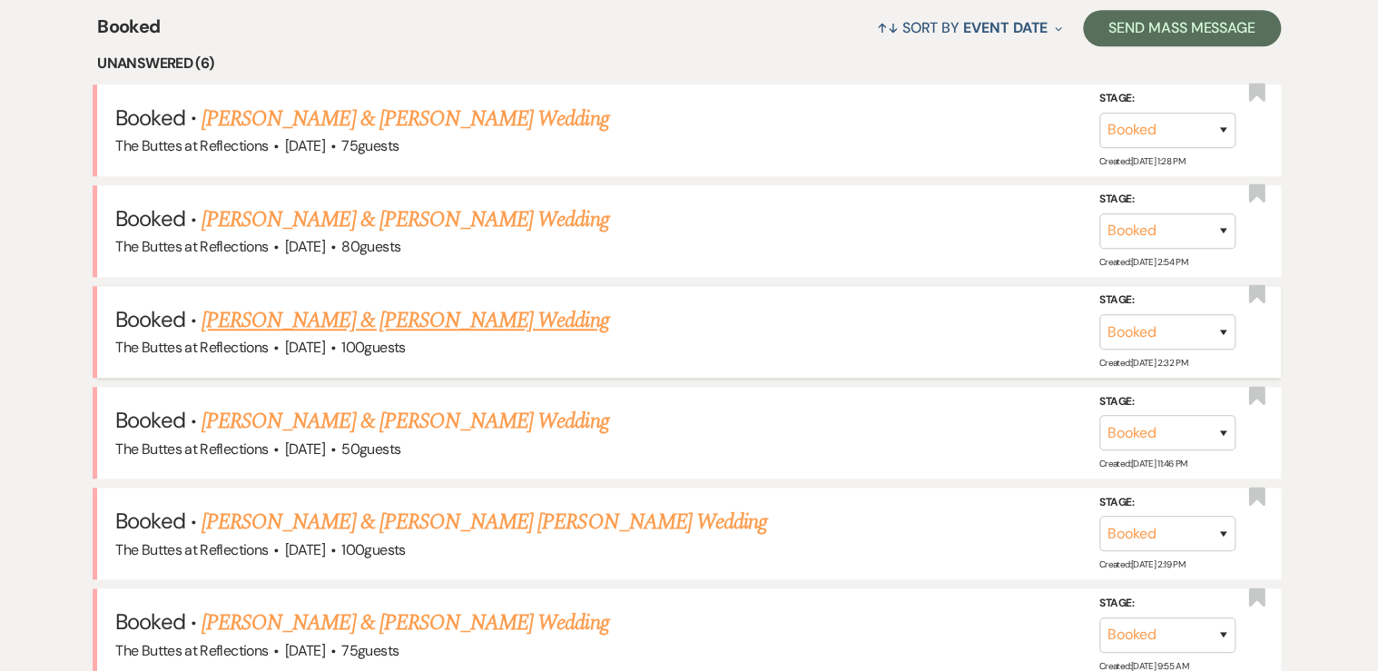
click at [367, 323] on link "[PERSON_NAME] & [PERSON_NAME] Wedding" at bounding box center [405, 320] width 407 height 33
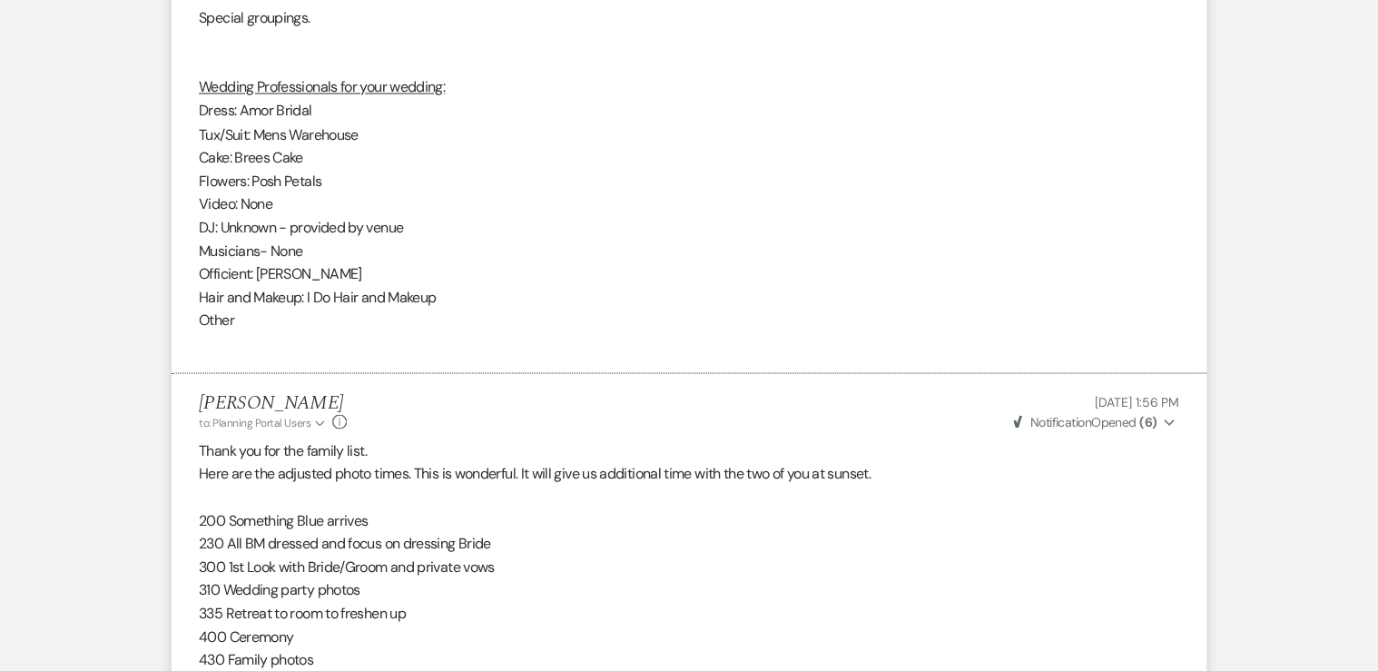
scroll to position [5008, 0]
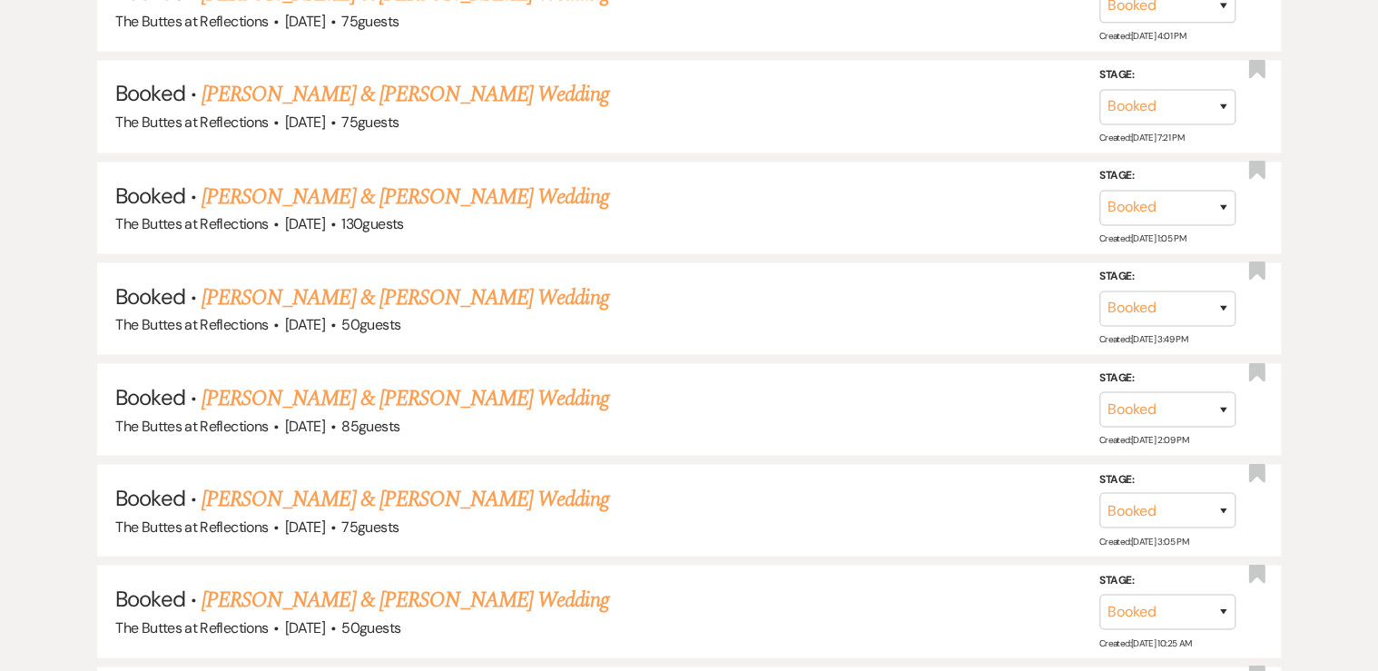
scroll to position [726, 0]
